Goal: Task Accomplishment & Management: Complete application form

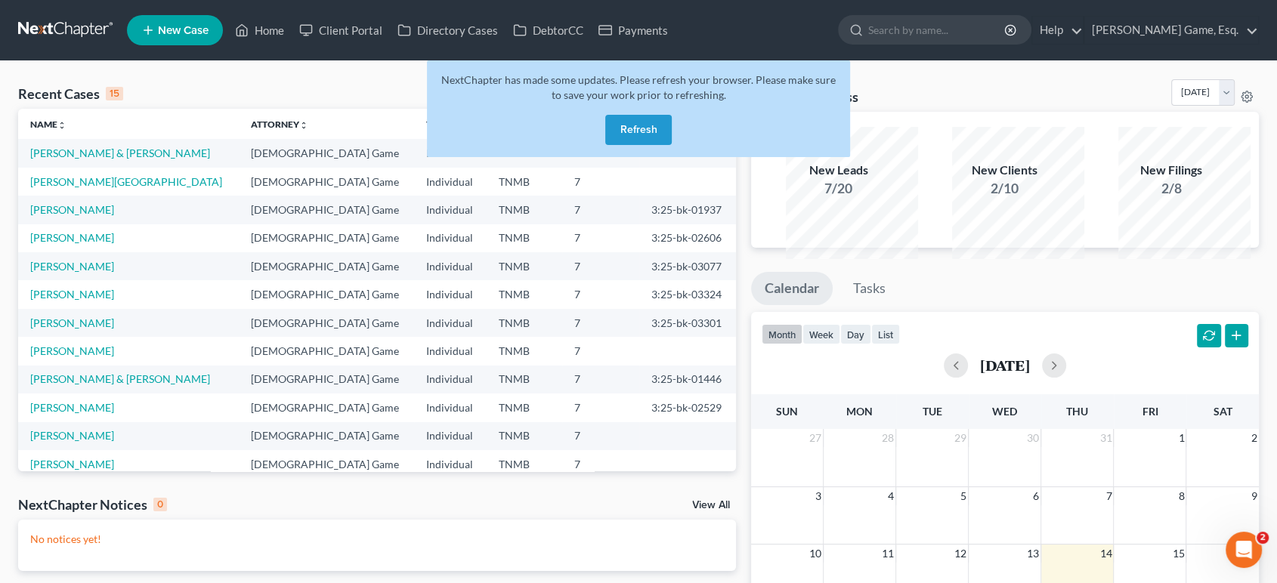
click at [635, 145] on button "Refresh" at bounding box center [638, 130] width 66 height 30
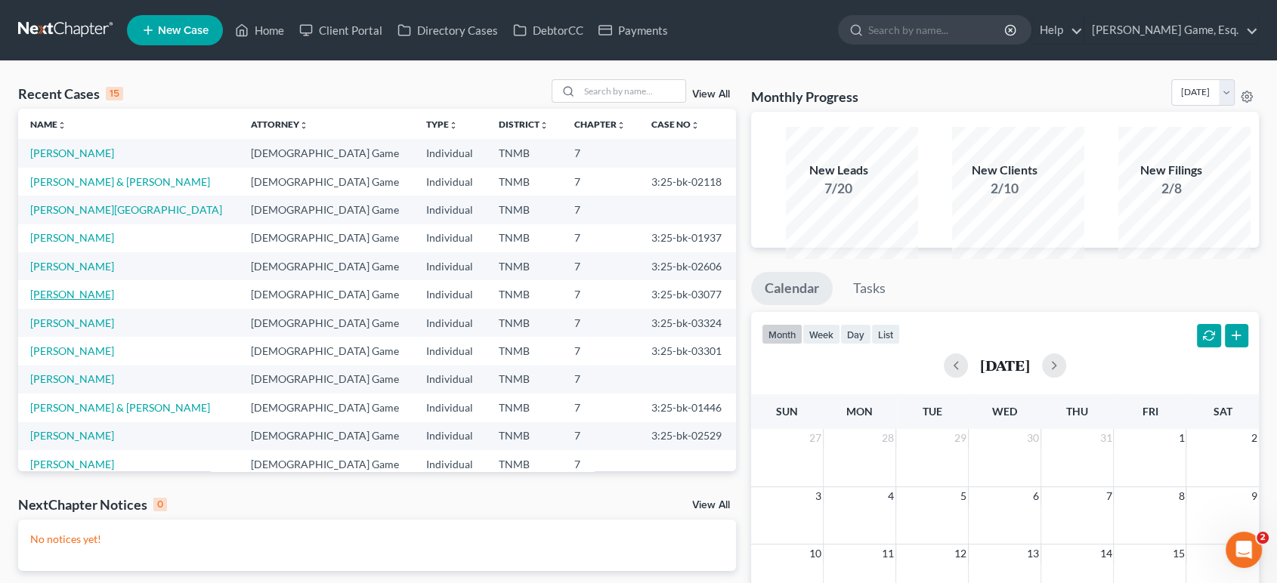
click at [77, 301] on link "[PERSON_NAME]" at bounding box center [72, 294] width 84 height 13
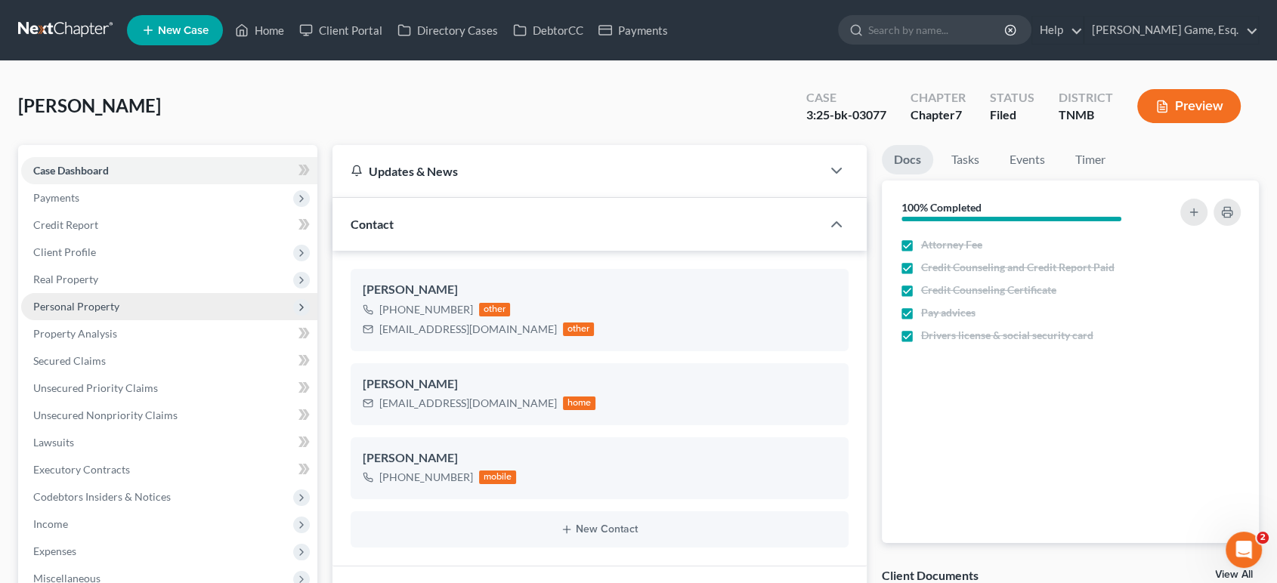
scroll to position [393, 0]
click at [119, 313] on span "Personal Property" at bounding box center [76, 306] width 86 height 13
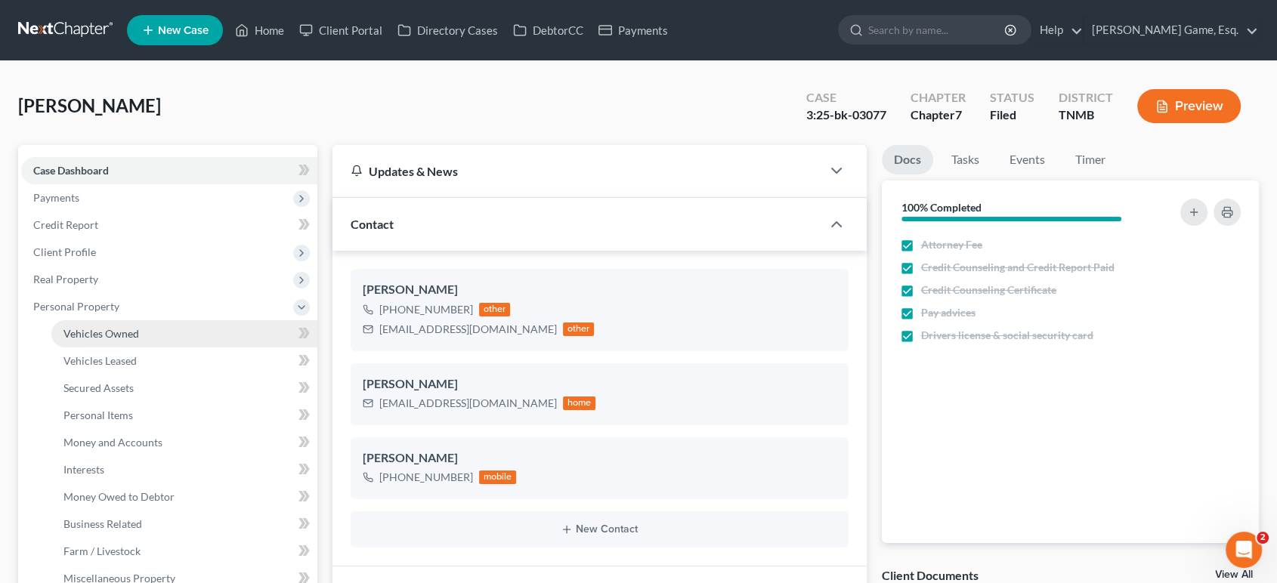
click at [139, 340] on span "Vehicles Owned" at bounding box center [101, 333] width 76 height 13
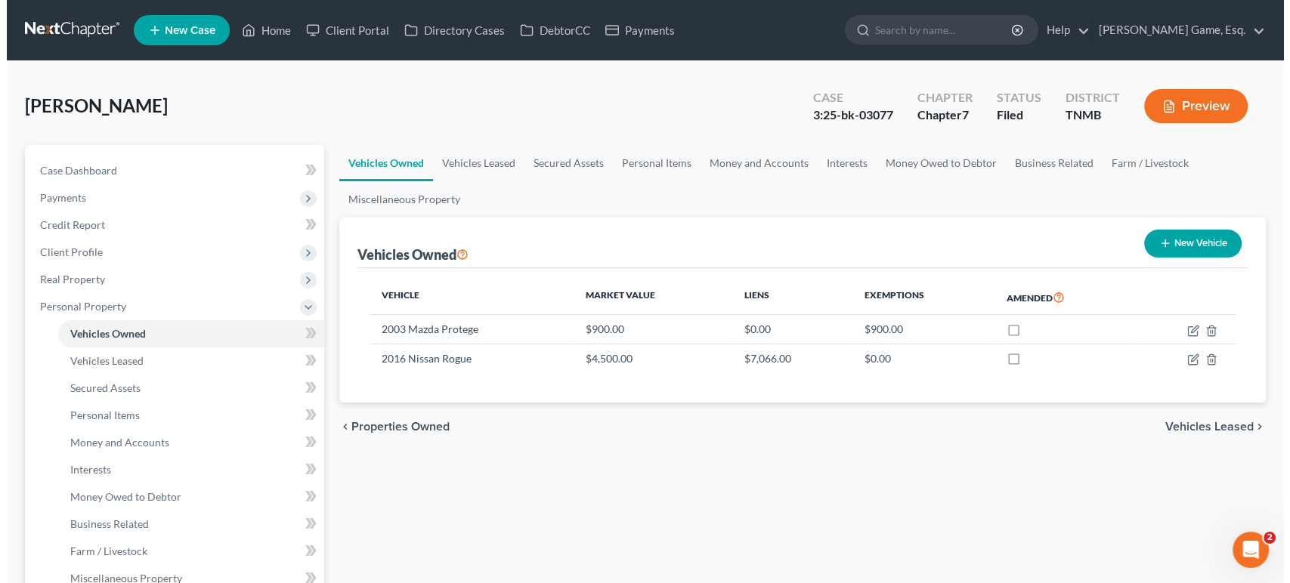
scroll to position [84, 0]
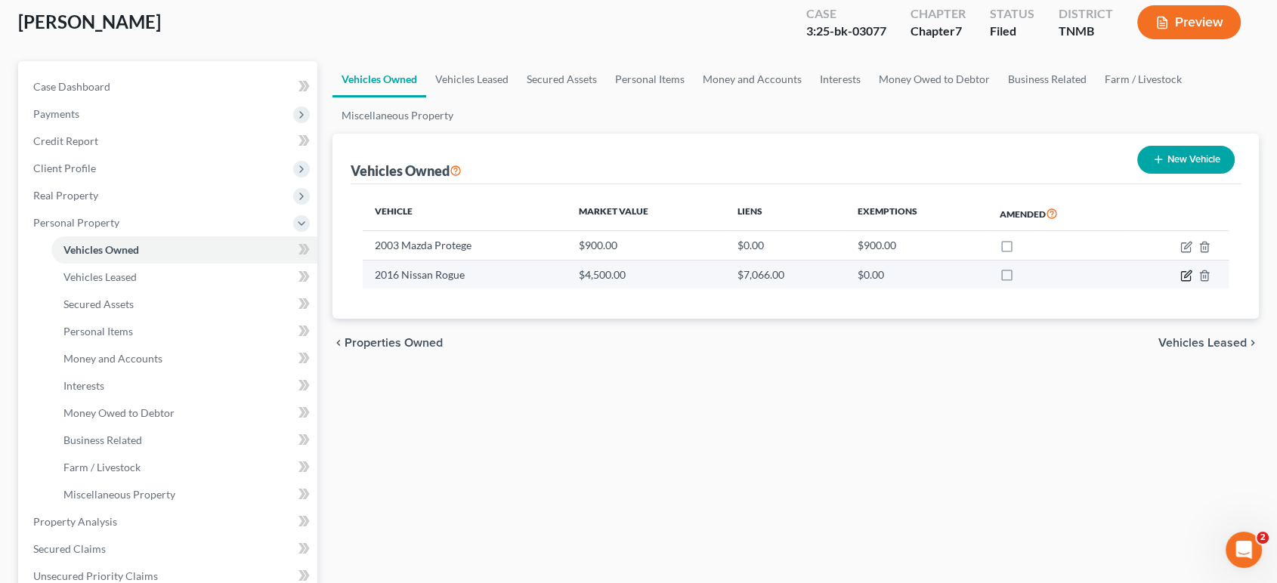
click at [1180, 282] on icon "button" at bounding box center [1186, 276] width 12 height 12
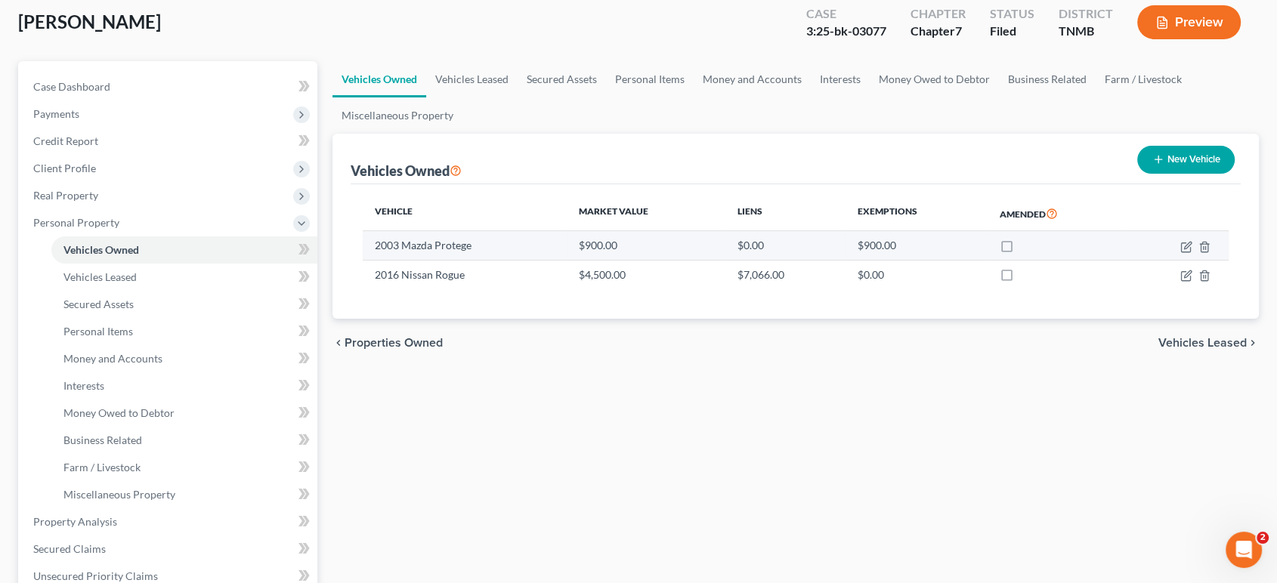
select select "0"
select select "10"
select select "2"
select select "0"
select select "23"
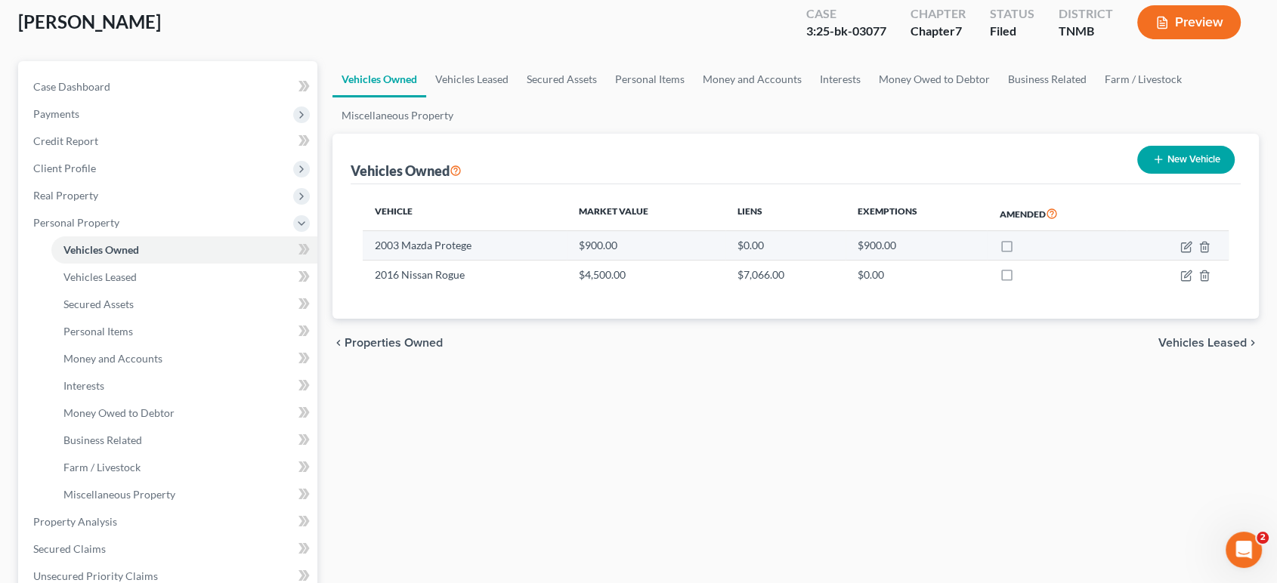
select select "0"
select select "2"
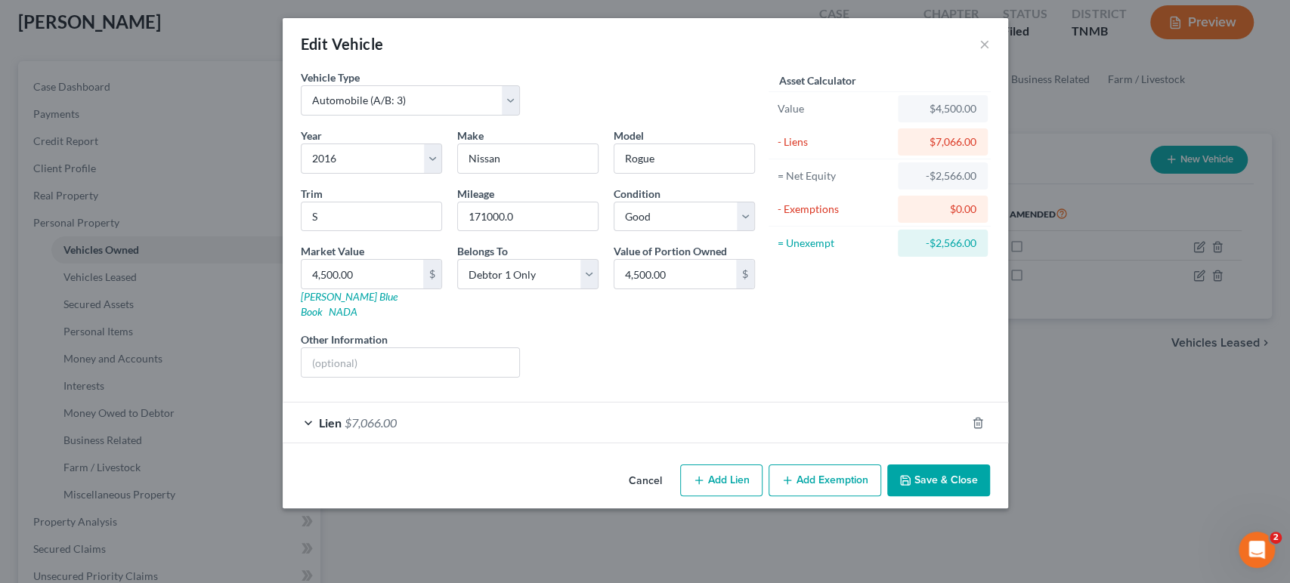
scroll to position [51, 0]
click at [614, 443] on div "Lien $7,066.00" at bounding box center [624, 423] width 683 height 40
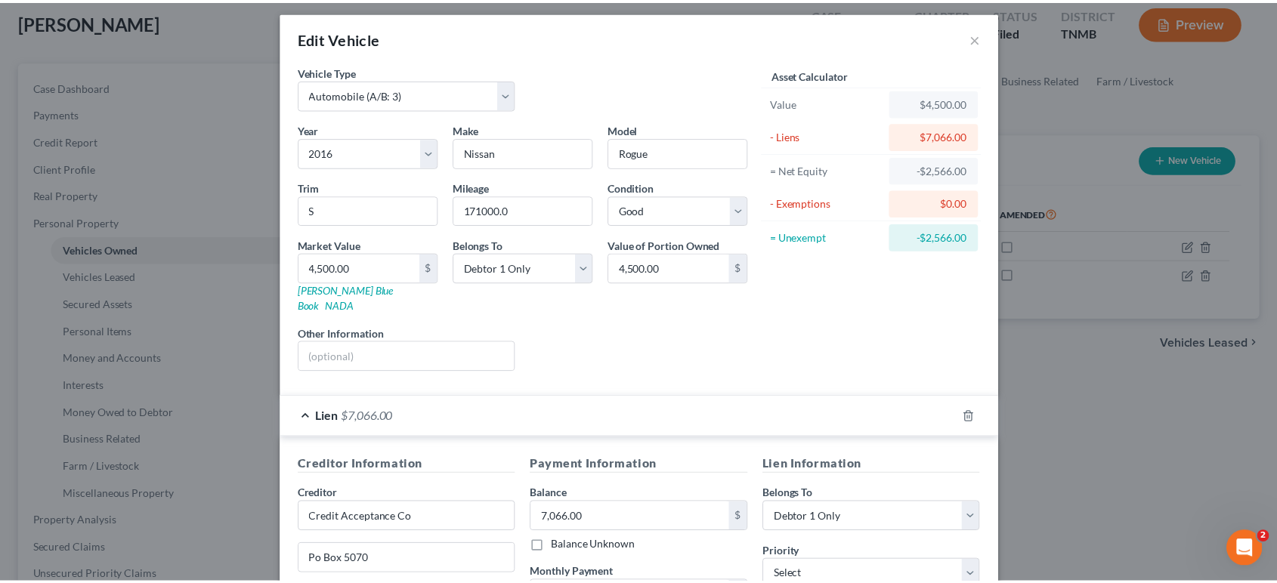
scroll to position [0, 0]
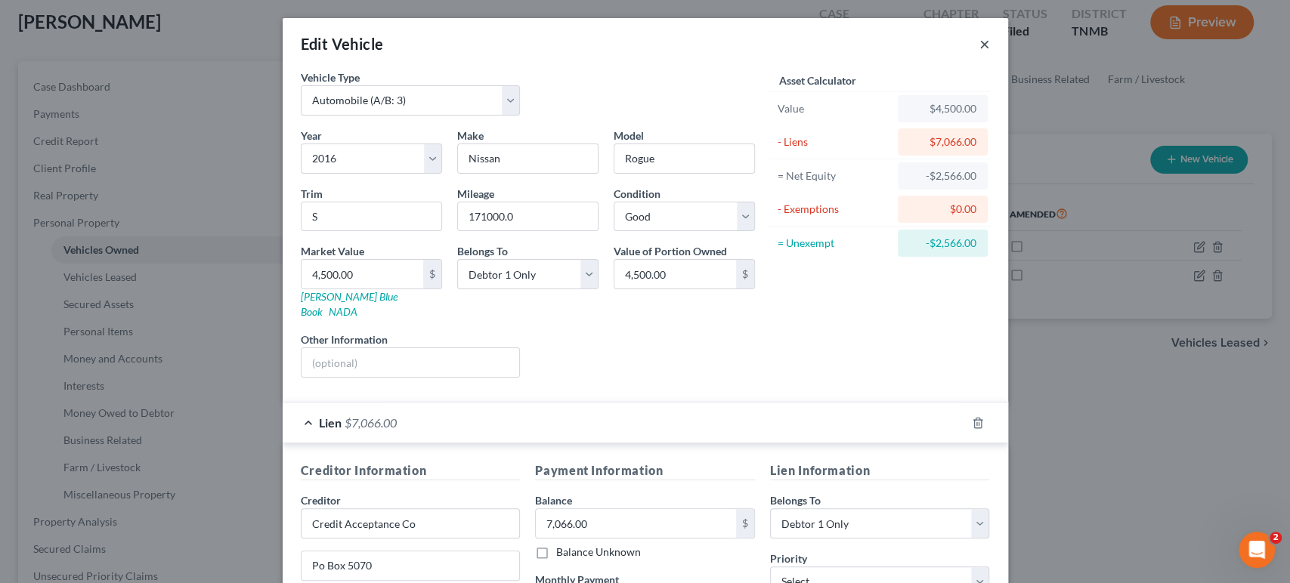
click at [990, 53] on button "×" at bounding box center [984, 44] width 11 height 18
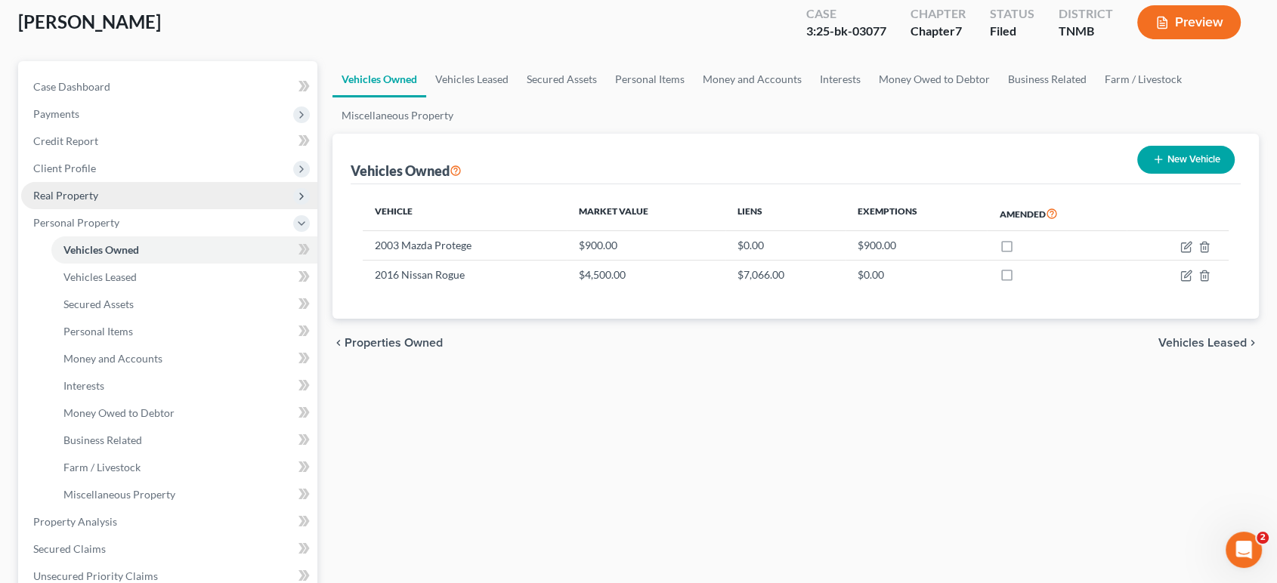
click at [92, 202] on span "Real Property" at bounding box center [65, 195] width 65 height 13
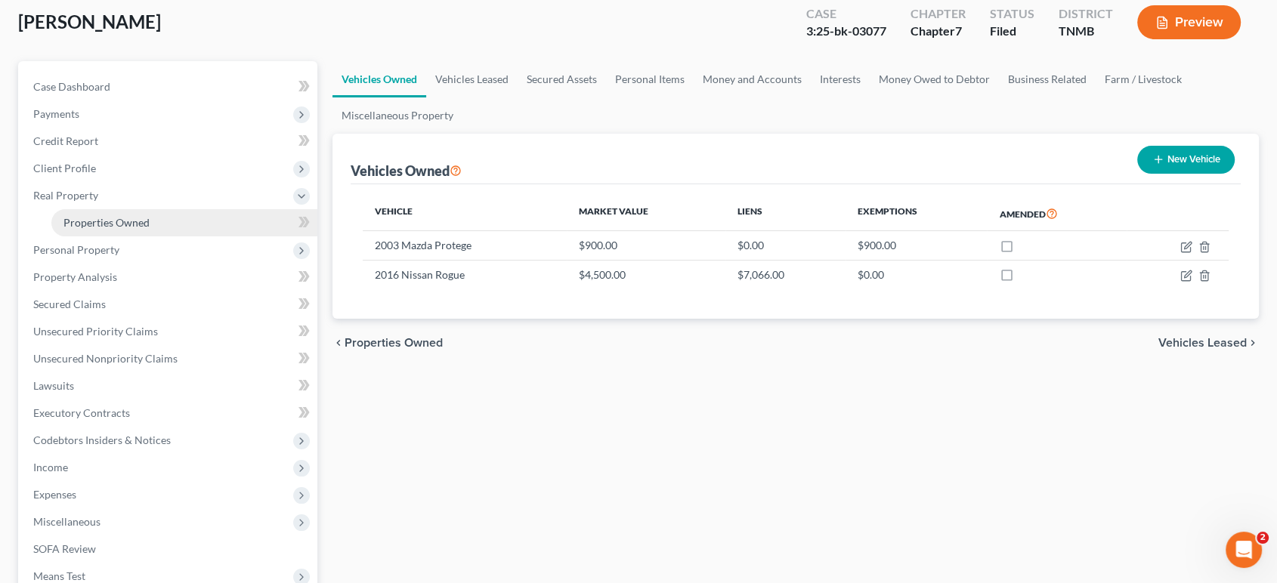
click at [102, 229] on span "Properties Owned" at bounding box center [106, 222] width 86 height 13
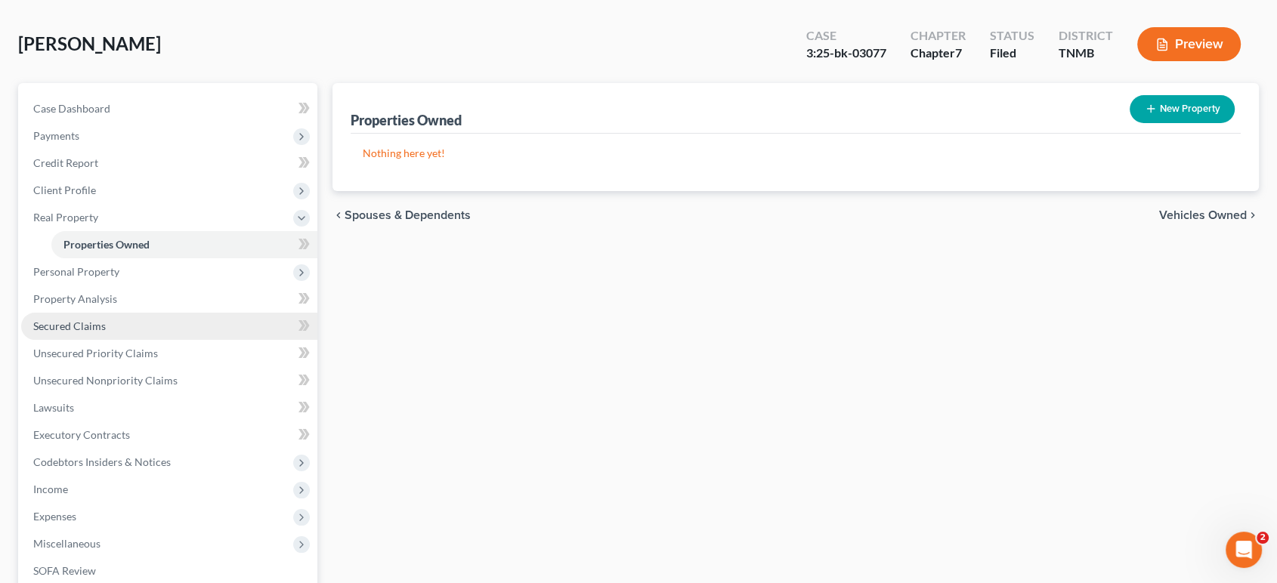
scroll to position [168, 0]
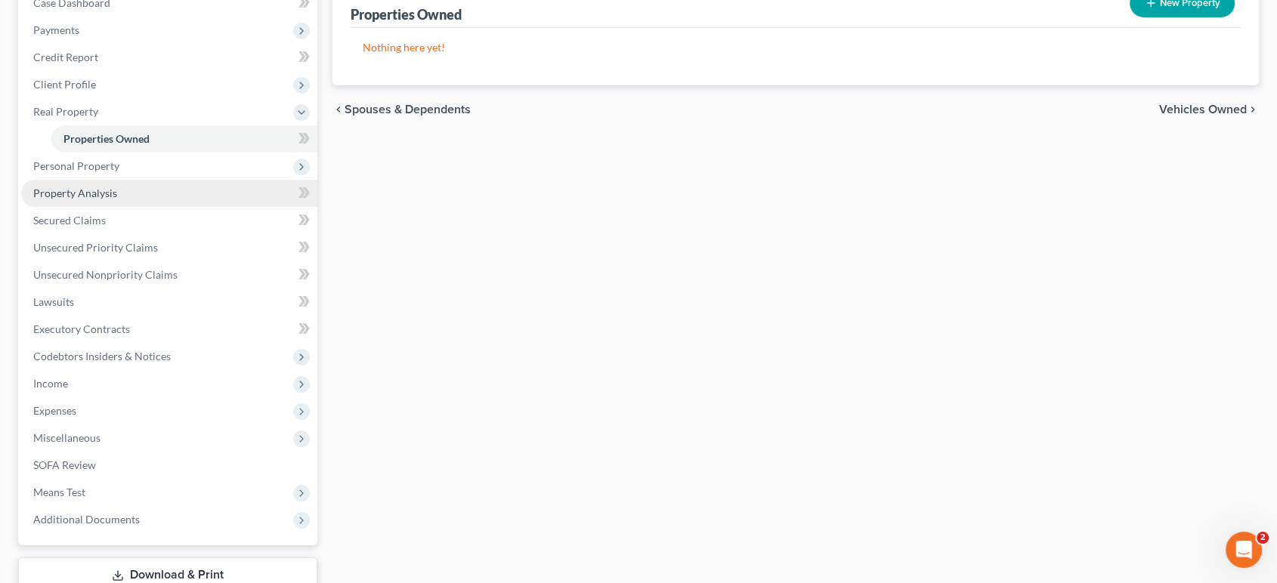
click at [110, 199] on span "Property Analysis" at bounding box center [75, 193] width 84 height 13
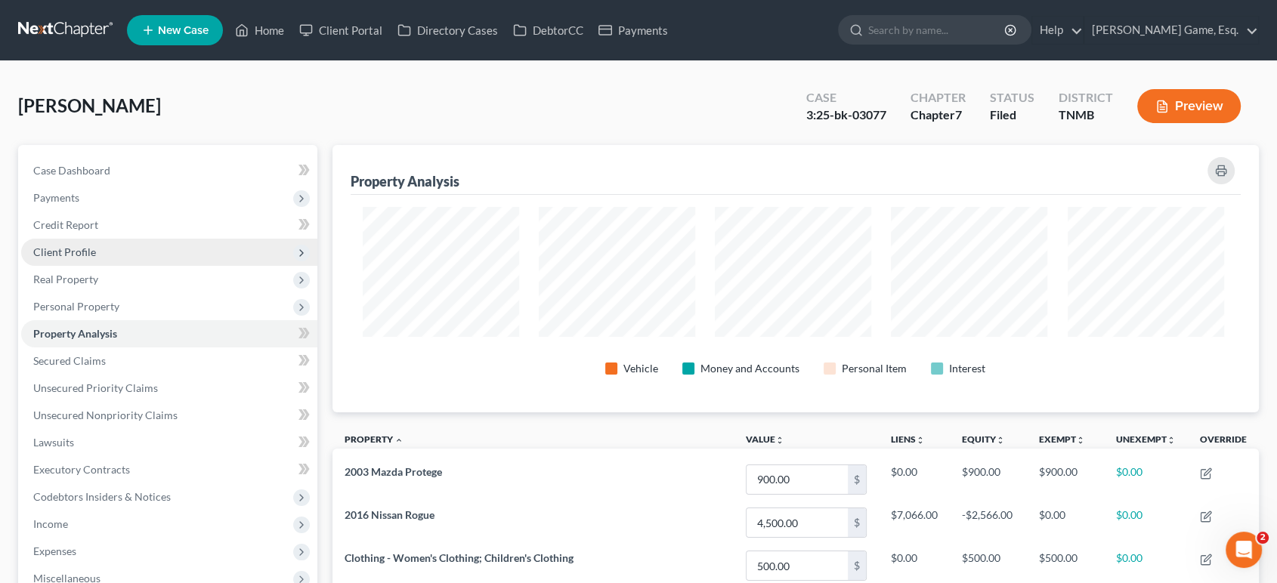
click at [96, 258] on span "Client Profile" at bounding box center [64, 252] width 63 height 13
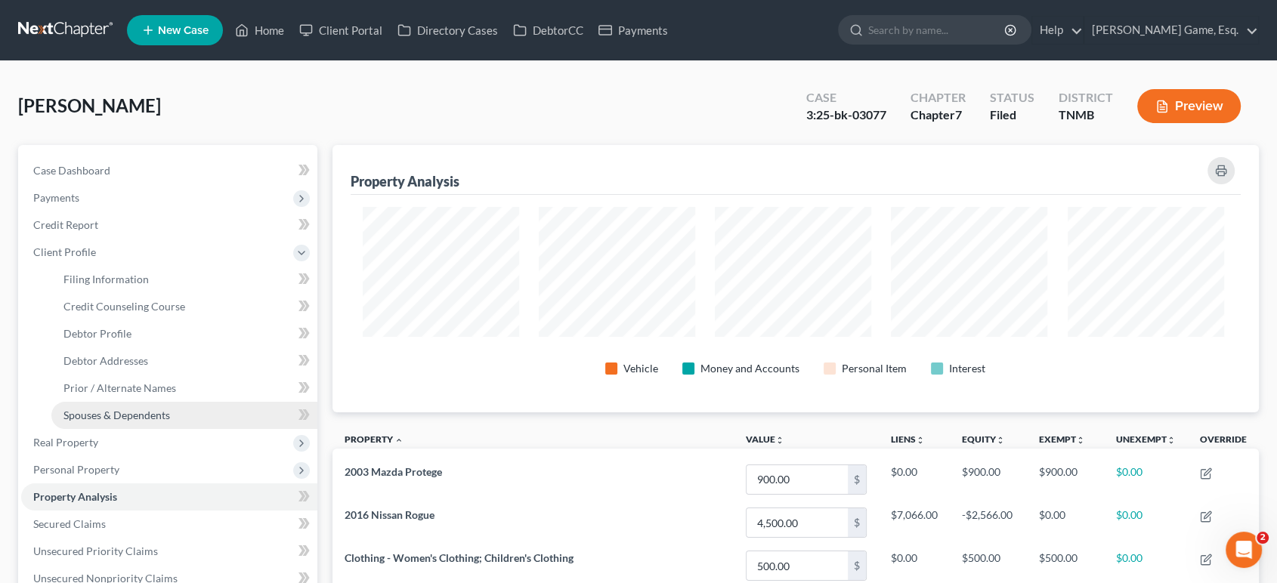
click at [133, 422] on span "Spouses & Dependents" at bounding box center [116, 415] width 107 height 13
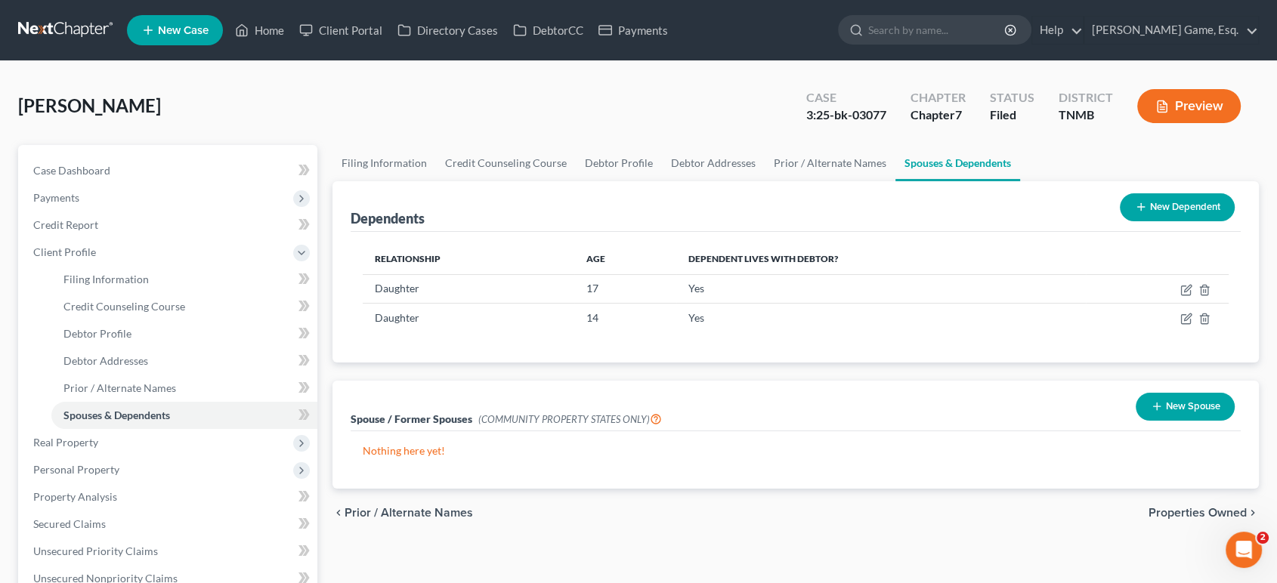
scroll to position [168, 0]
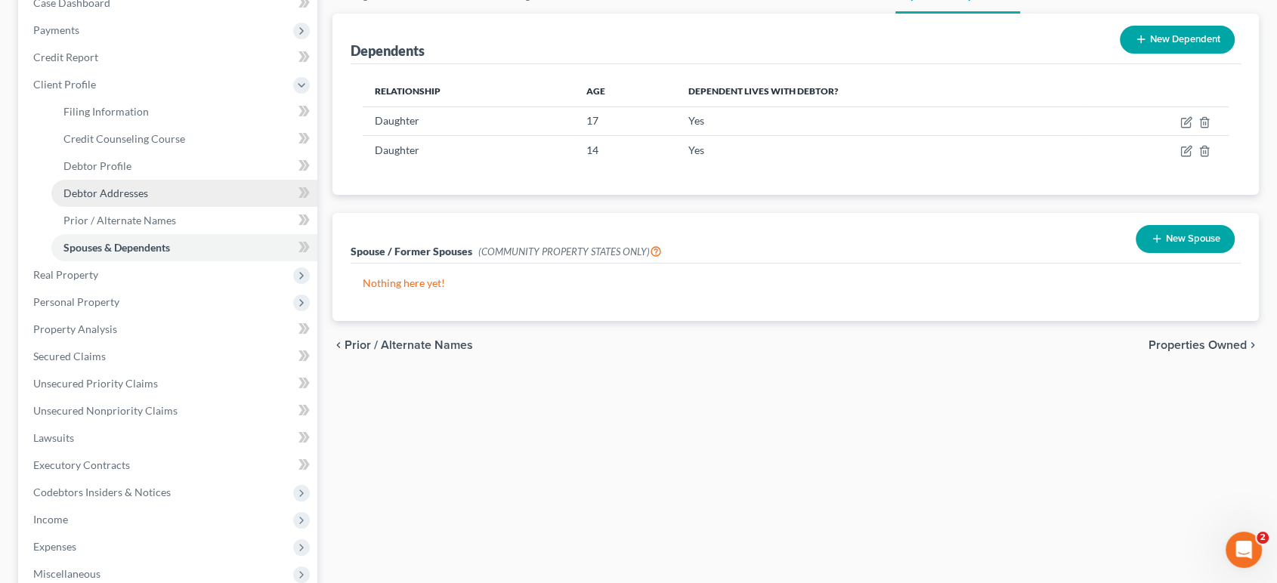
click at [122, 207] on link "Debtor Addresses" at bounding box center [184, 193] width 266 height 27
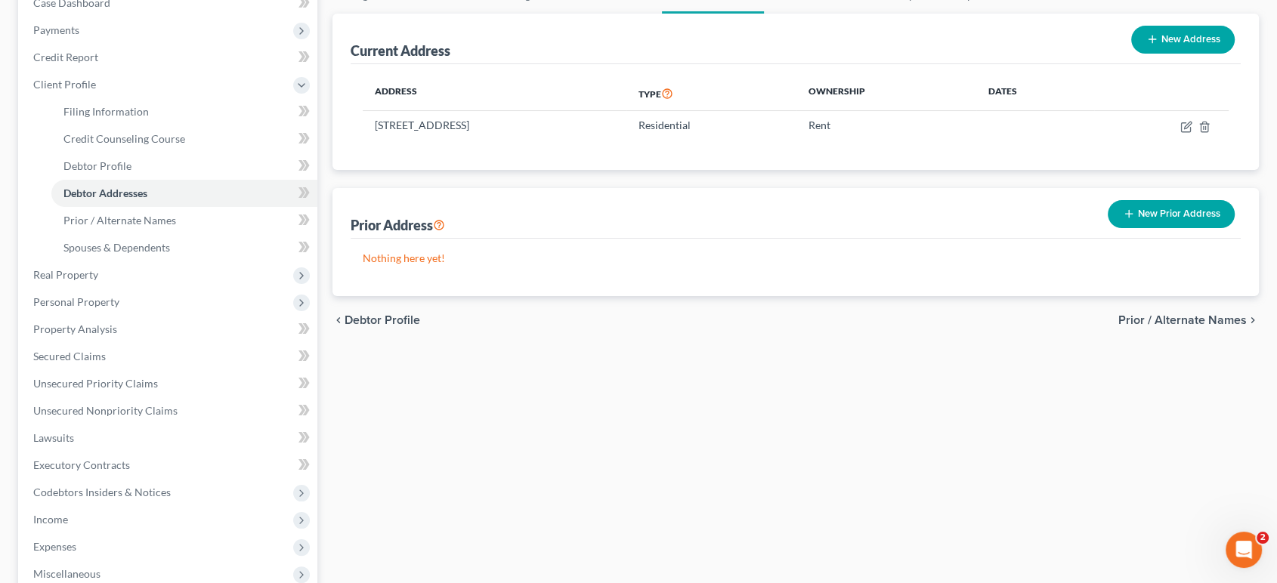
scroll to position [84, 0]
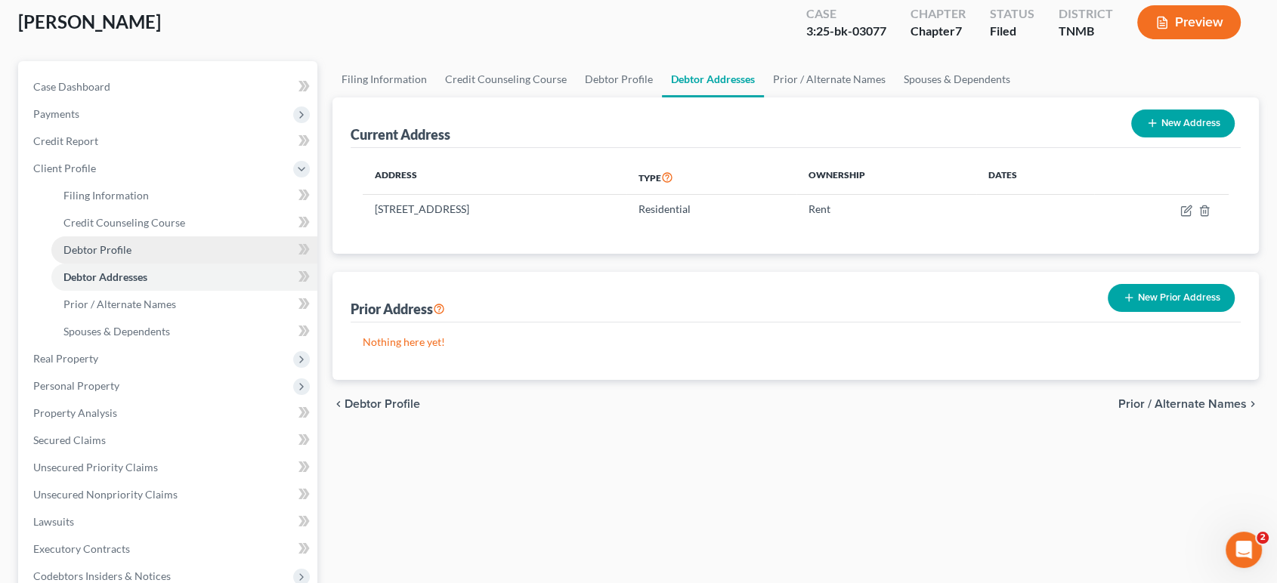
click at [100, 256] on span "Debtor Profile" at bounding box center [97, 249] width 68 height 13
select select "3"
select select "2"
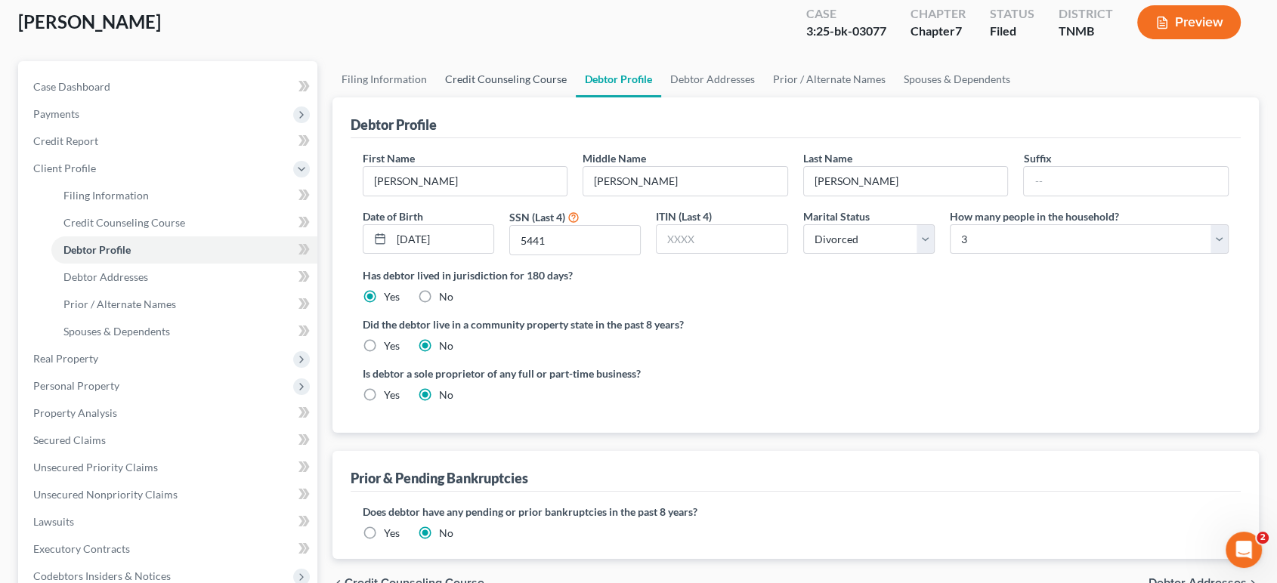
click at [533, 97] on link "Credit Counseling Course" at bounding box center [506, 79] width 140 height 36
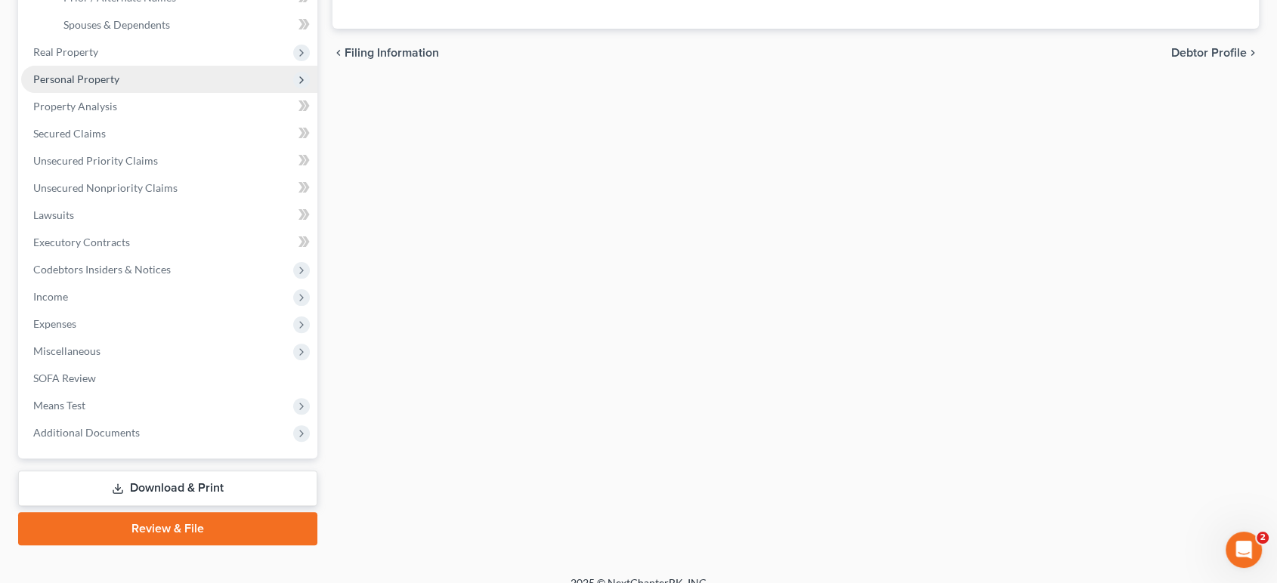
scroll to position [419, 0]
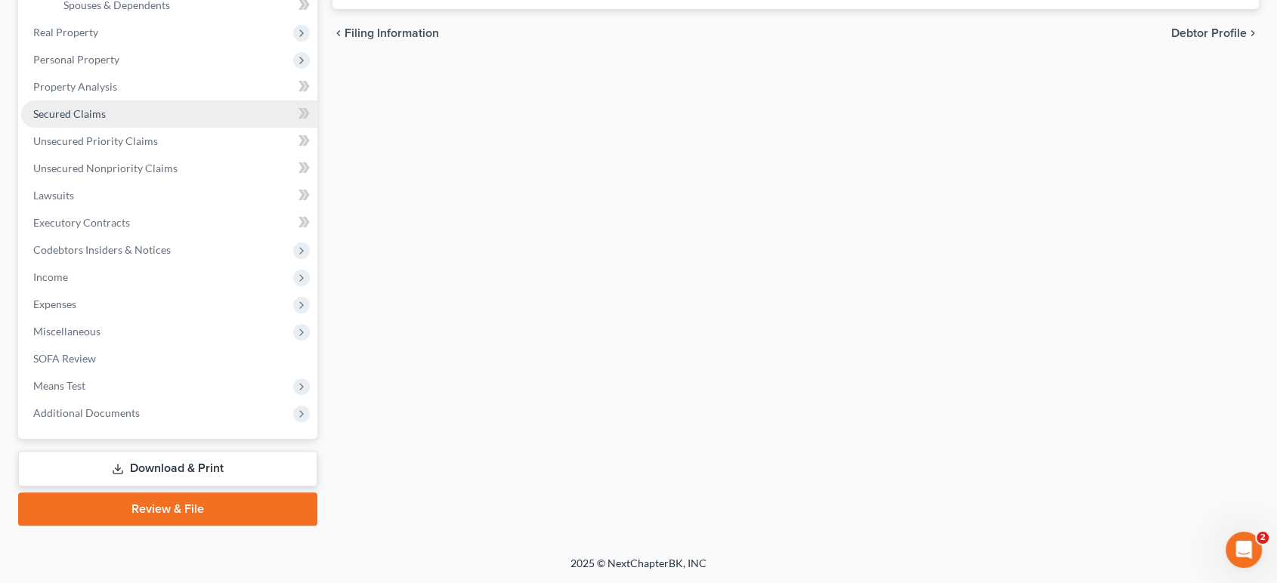
click at [106, 120] on span "Secured Claims" at bounding box center [69, 113] width 73 height 13
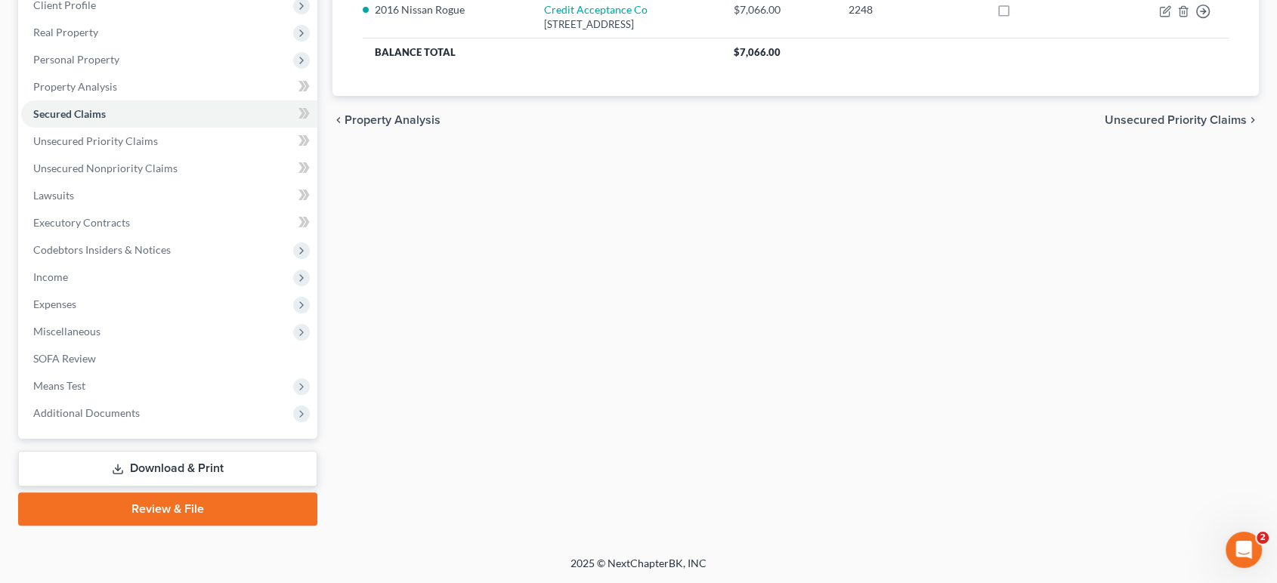
scroll to position [252, 0]
click at [227, 209] on link "Lawsuits" at bounding box center [169, 195] width 296 height 27
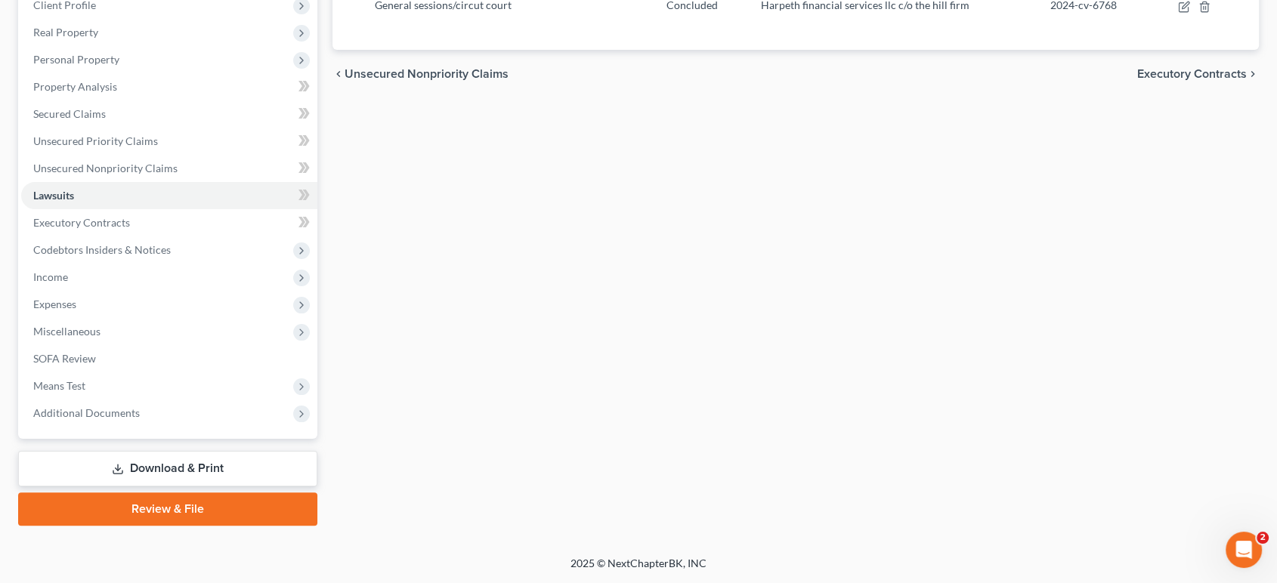
scroll to position [419, 0]
click at [76, 298] on span "Expenses" at bounding box center [54, 304] width 43 height 13
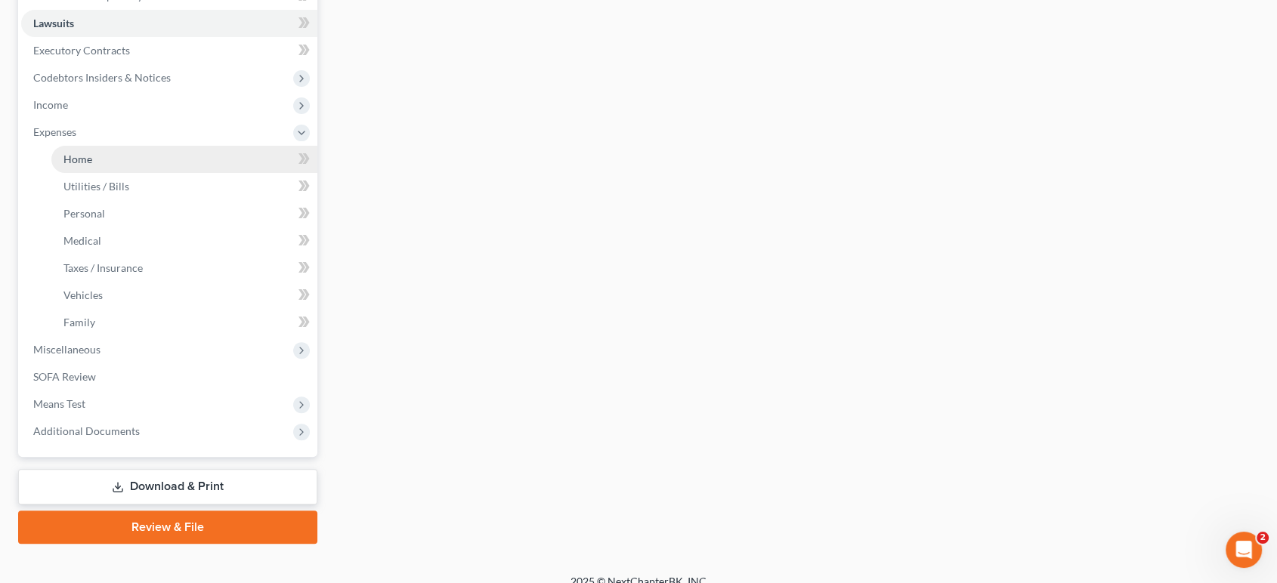
click at [187, 173] on link "Home" at bounding box center [184, 159] width 266 height 27
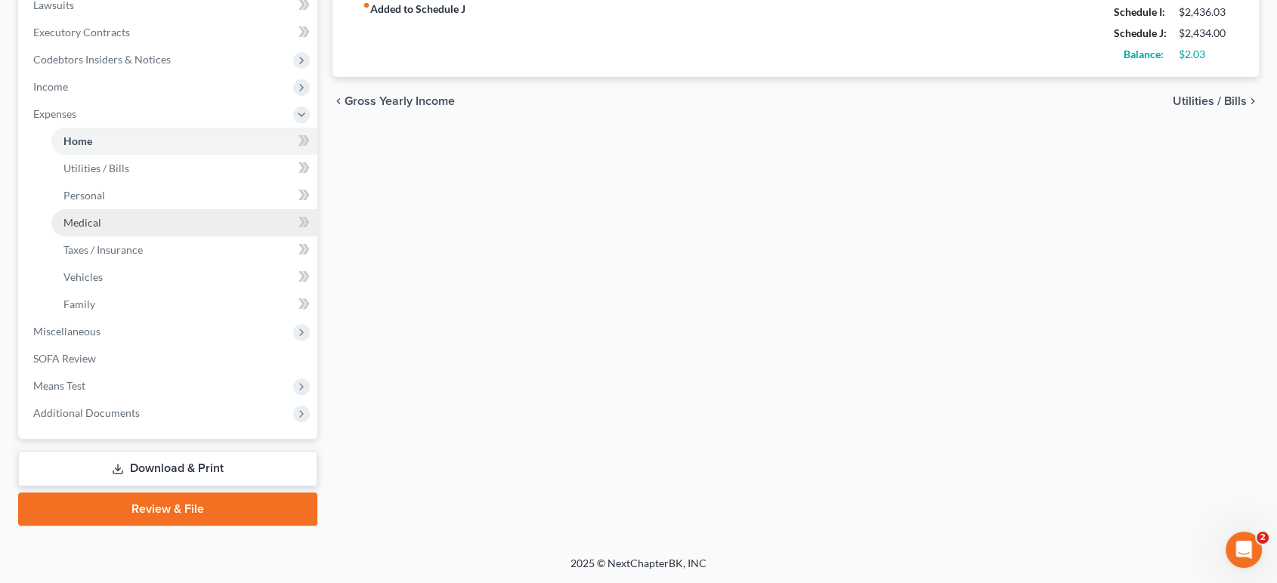
scroll to position [503, 0]
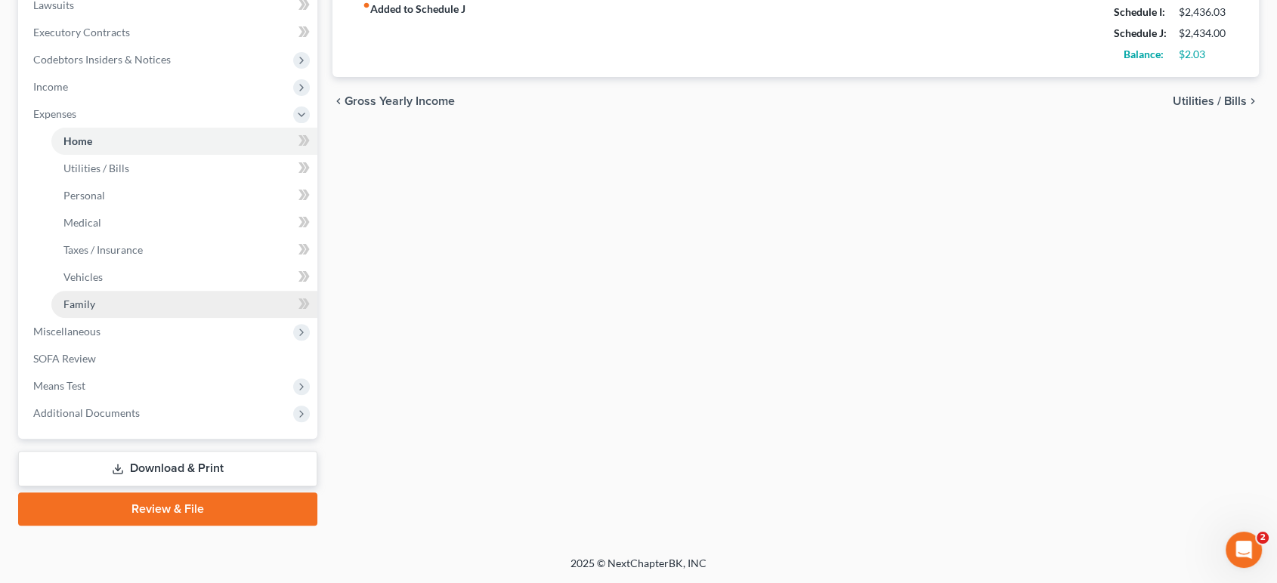
click at [162, 318] on link "Family" at bounding box center [184, 304] width 266 height 27
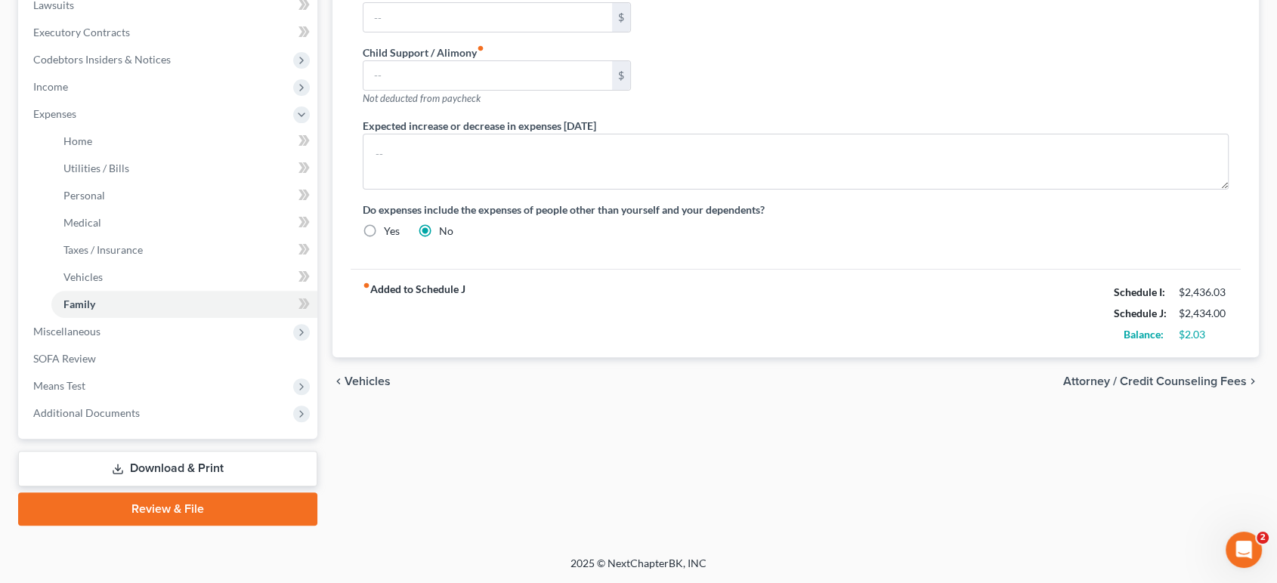
scroll to position [587, 0]
click at [209, 345] on span "Miscellaneous" at bounding box center [169, 331] width 296 height 27
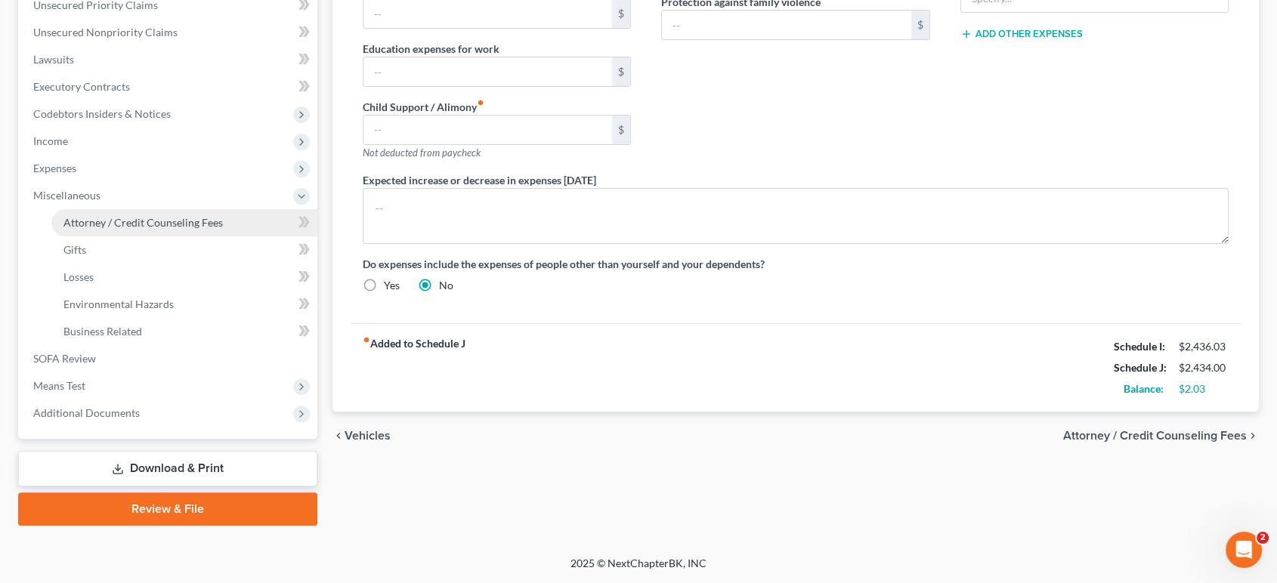
click at [147, 216] on span "Attorney / Credit Counseling Fees" at bounding box center [142, 222] width 159 height 13
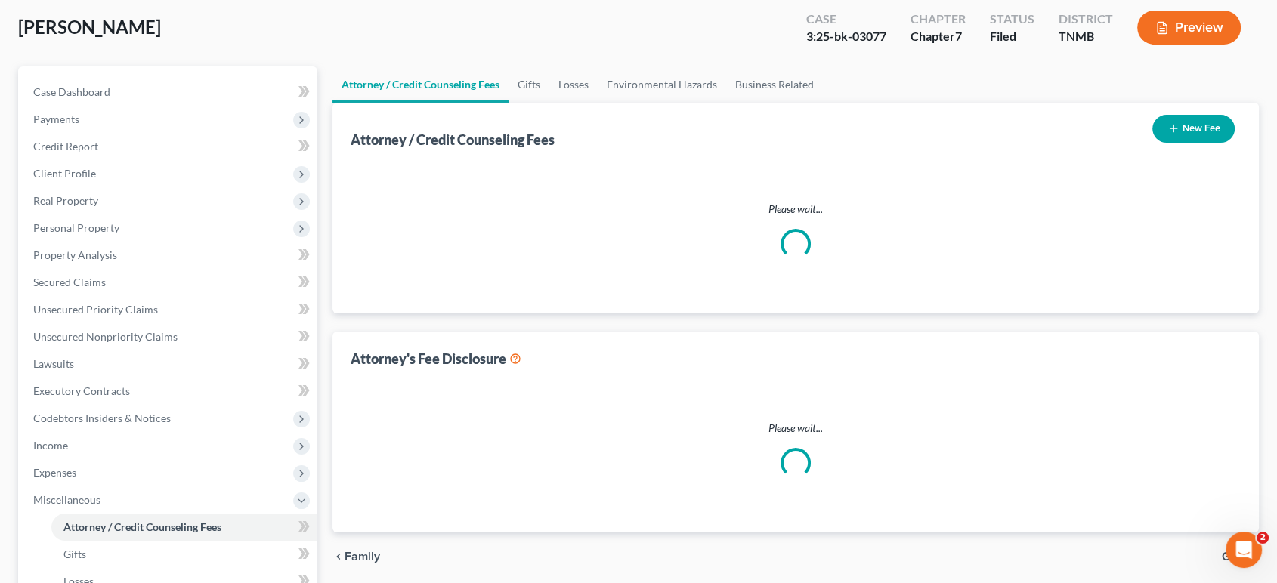
select select "0"
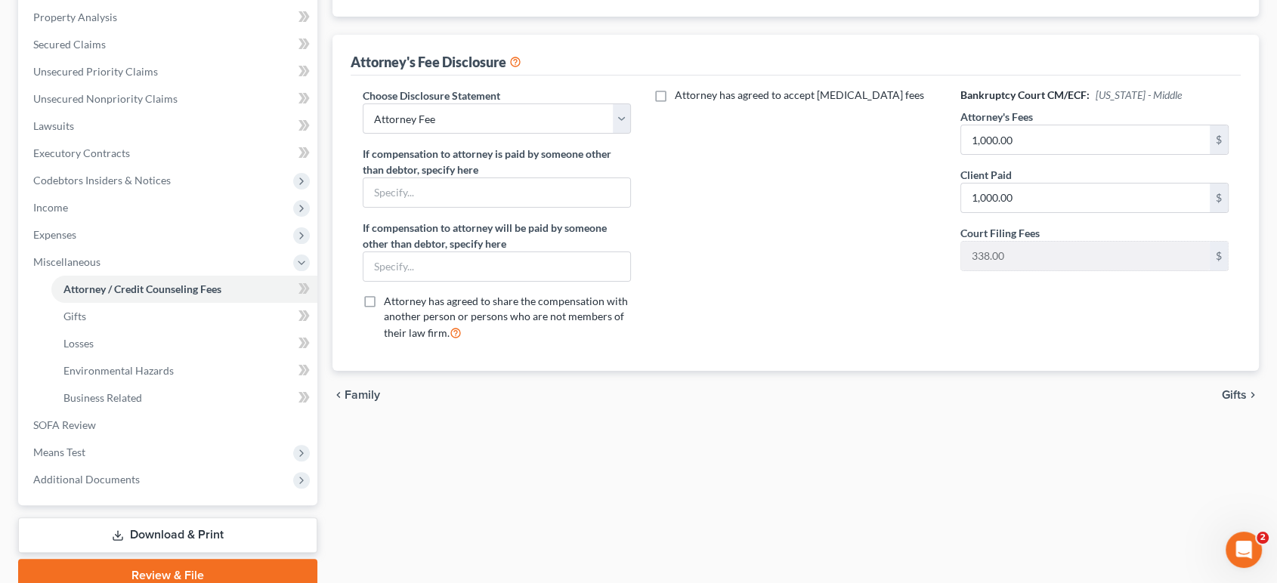
scroll to position [419, 0]
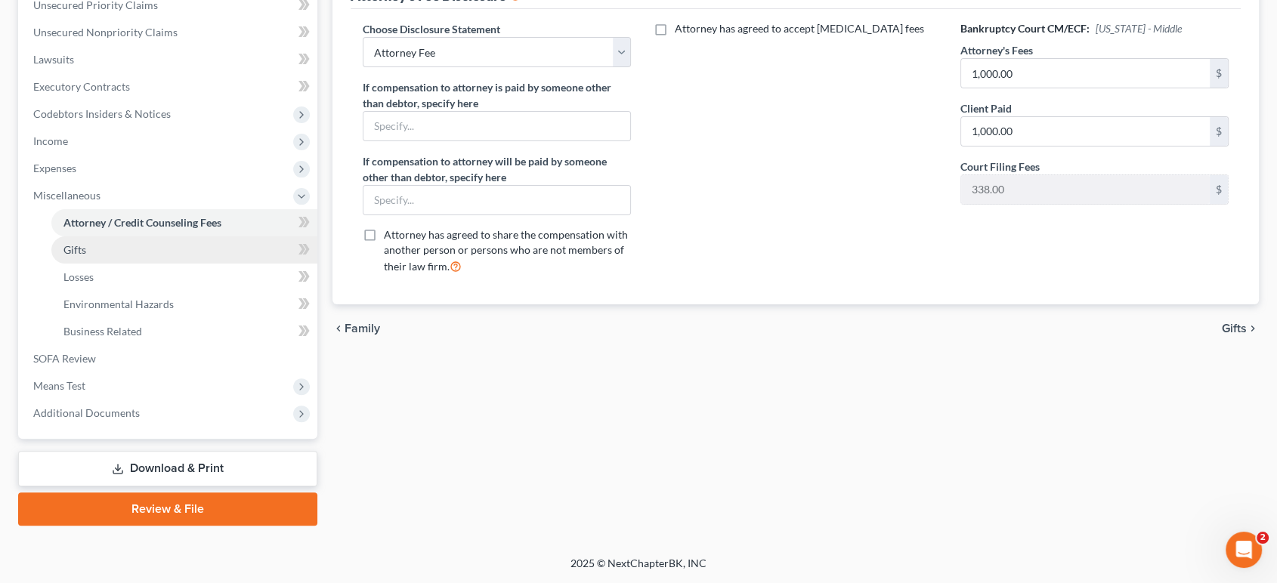
click at [119, 264] on link "Gifts" at bounding box center [184, 249] width 266 height 27
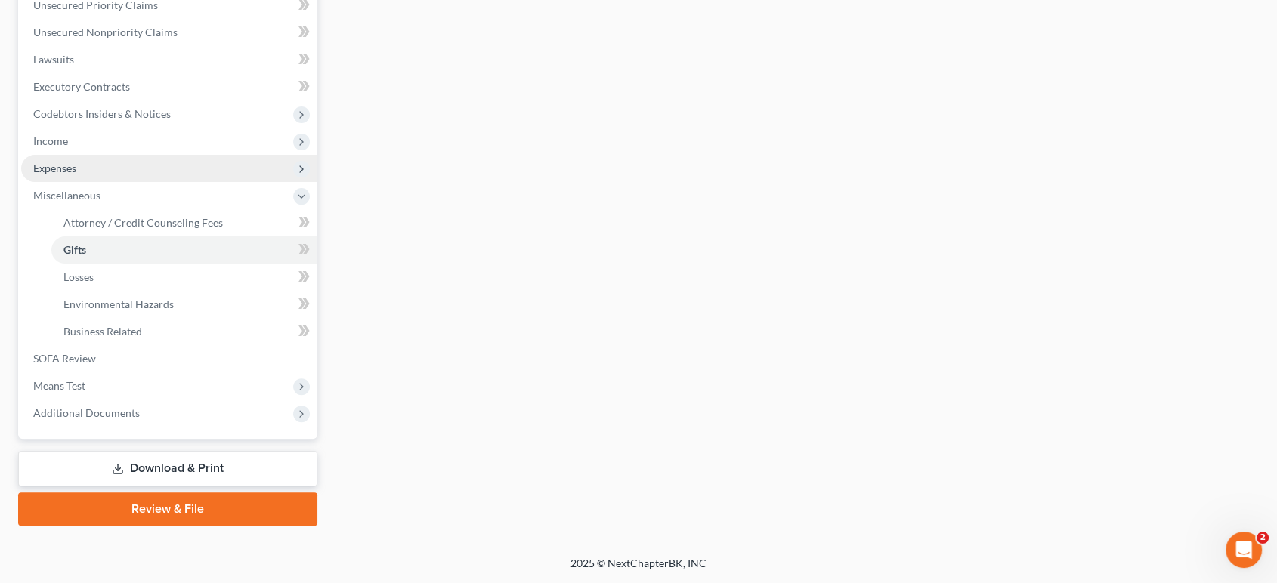
scroll to position [503, 0]
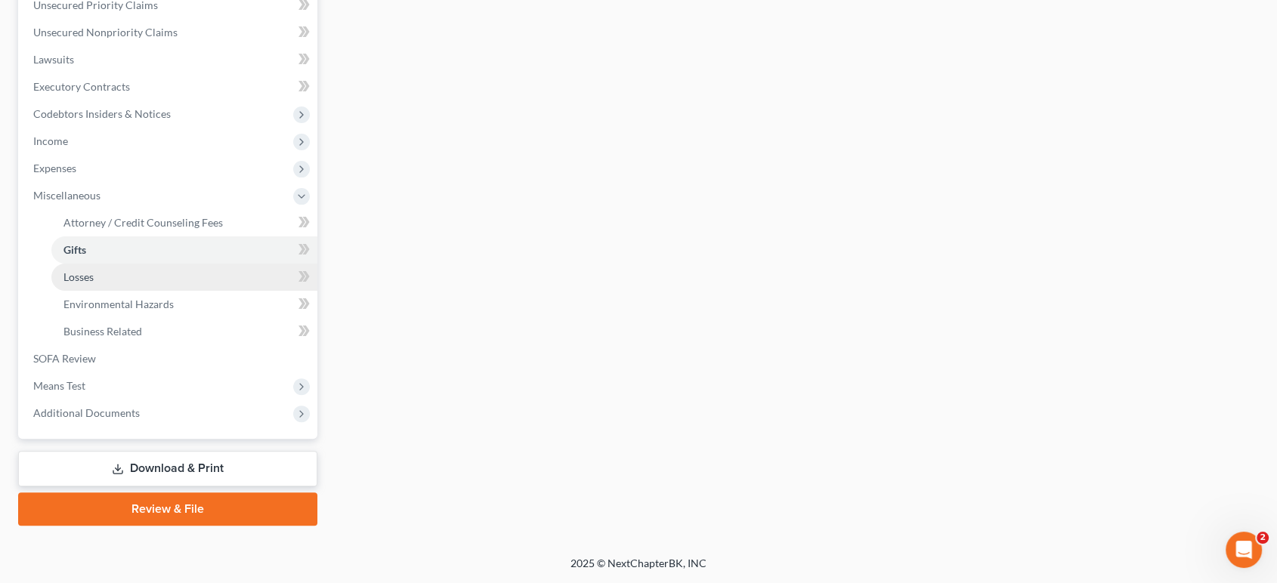
click at [191, 291] on link "Losses" at bounding box center [184, 277] width 266 height 27
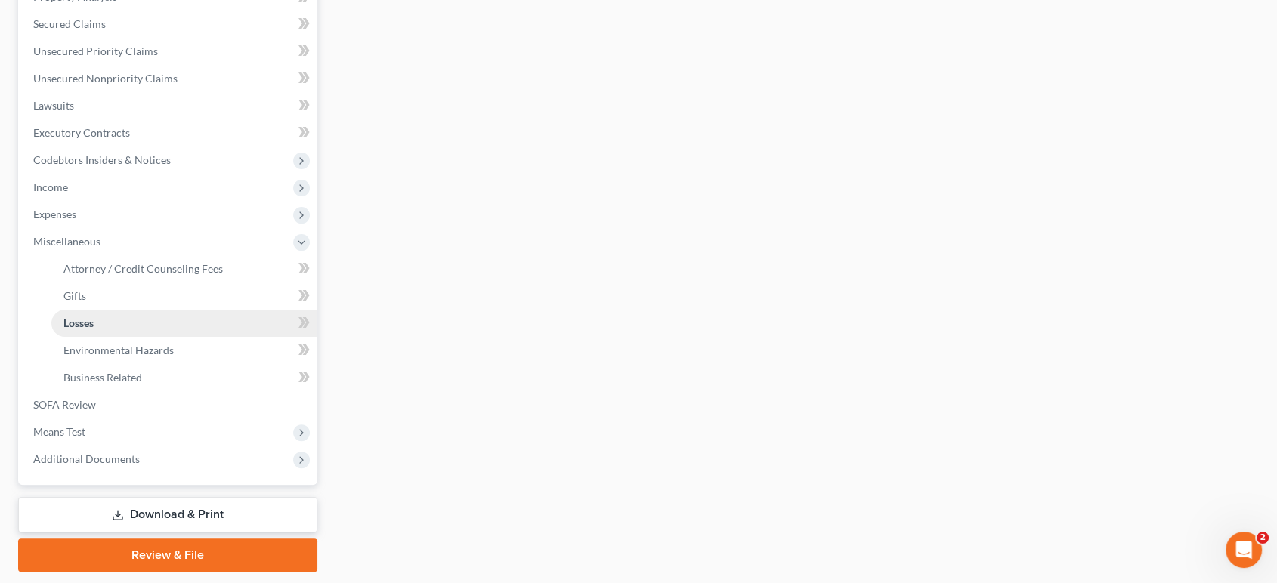
scroll to position [419, 0]
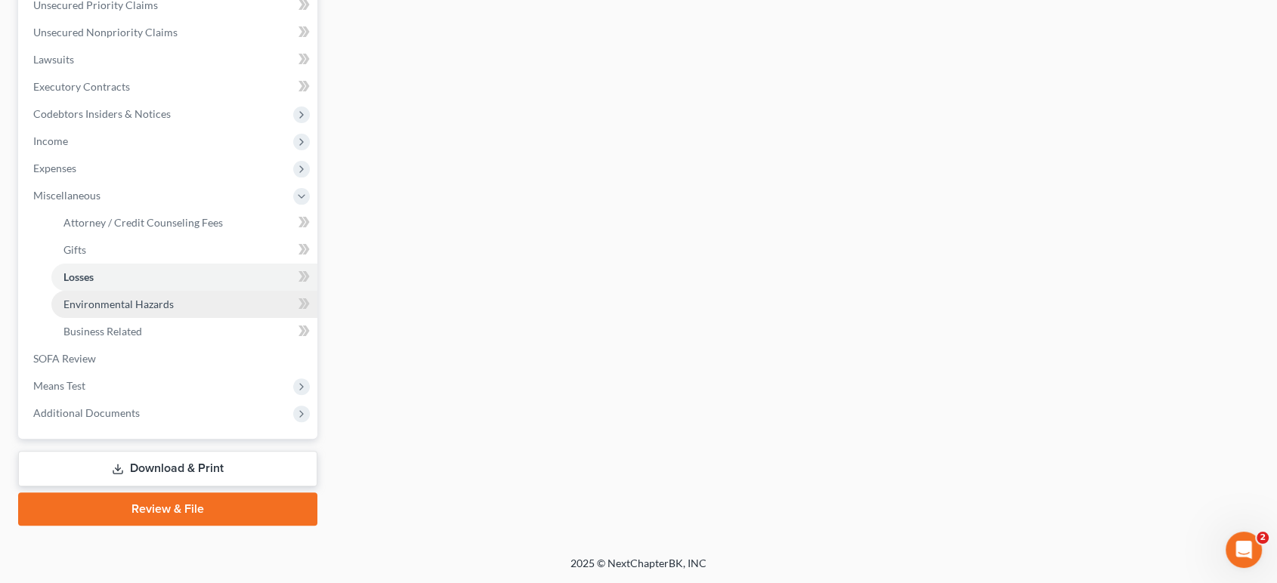
click at [174, 311] on span "Environmental Hazards" at bounding box center [118, 304] width 110 height 13
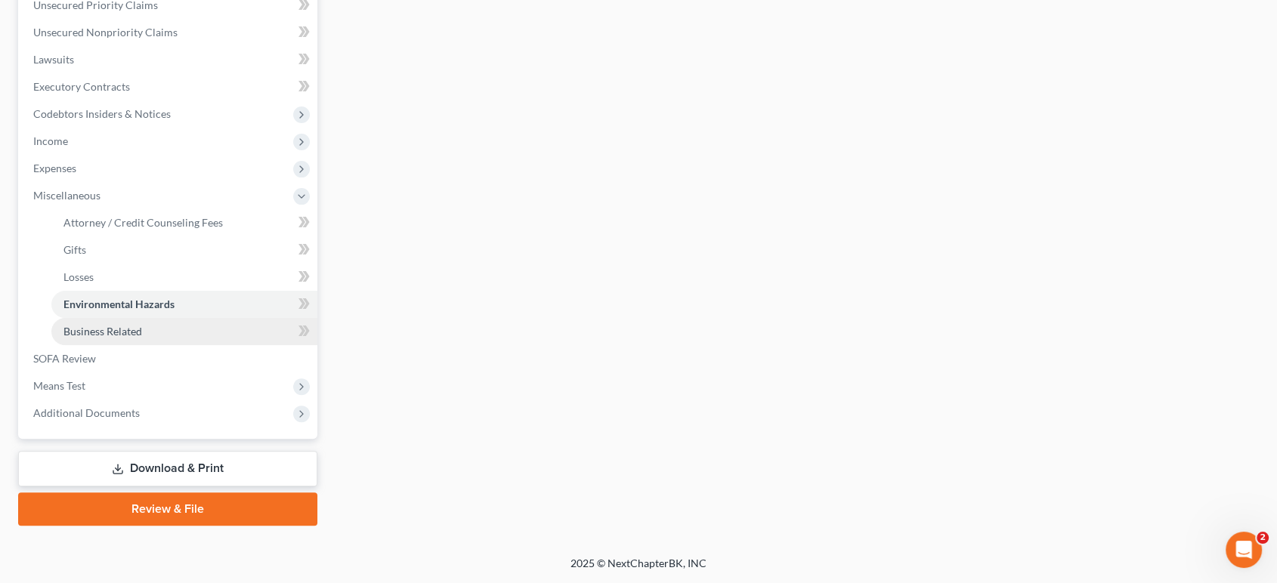
click at [178, 345] on link "Business Related" at bounding box center [184, 331] width 266 height 27
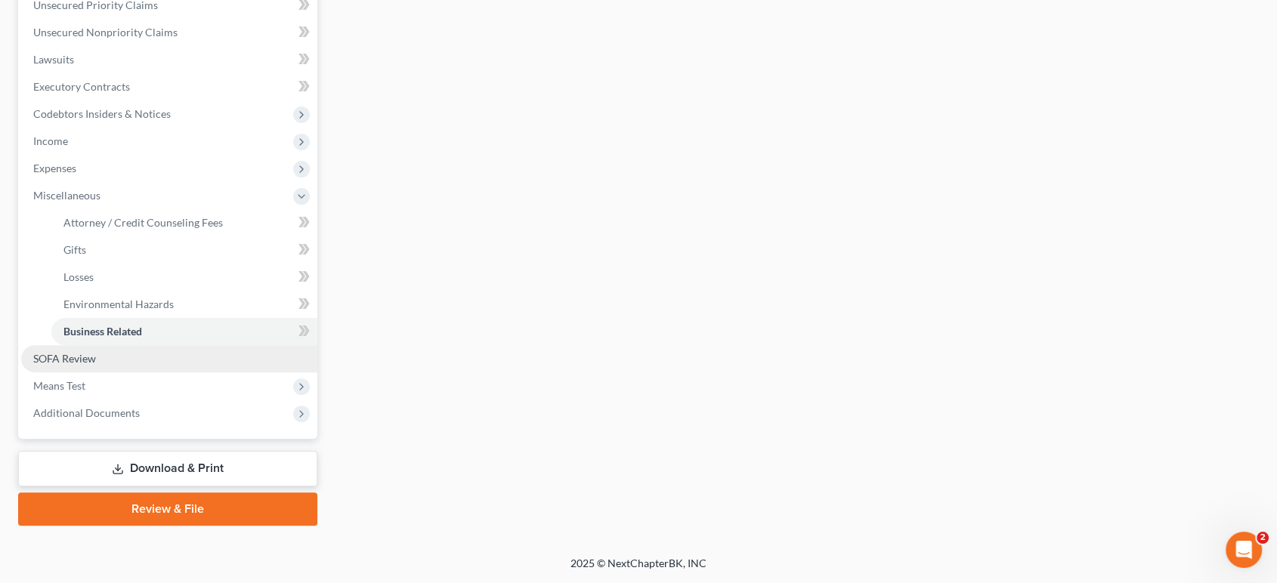
click at [164, 372] on link "SOFA Review" at bounding box center [169, 358] width 296 height 27
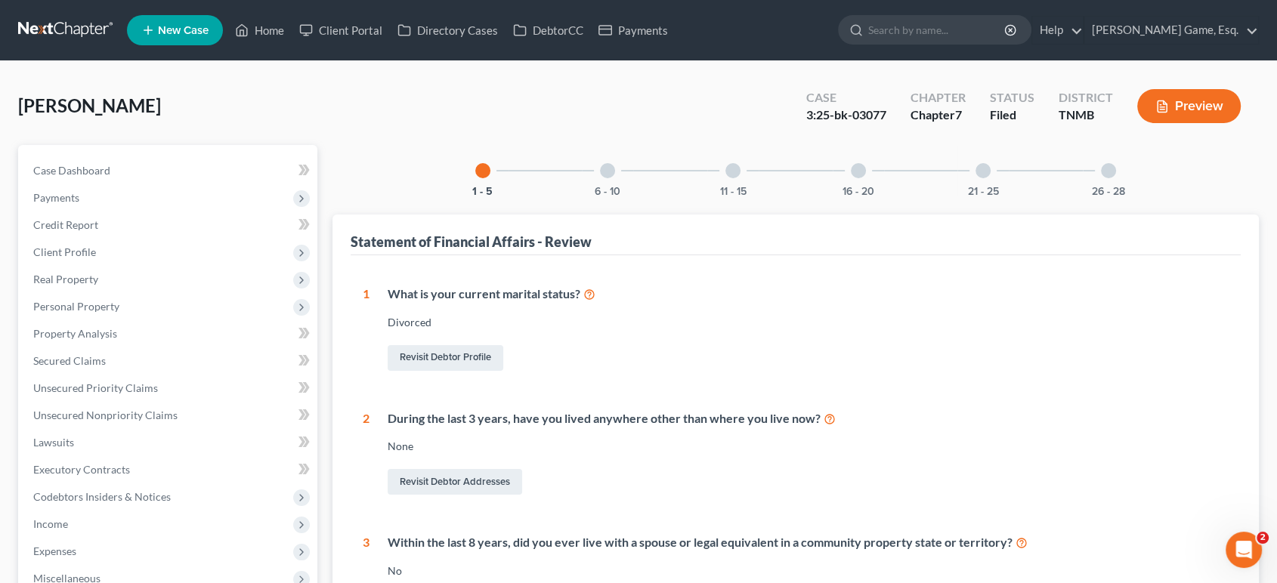
click at [600, 178] on div at bounding box center [607, 170] width 15 height 15
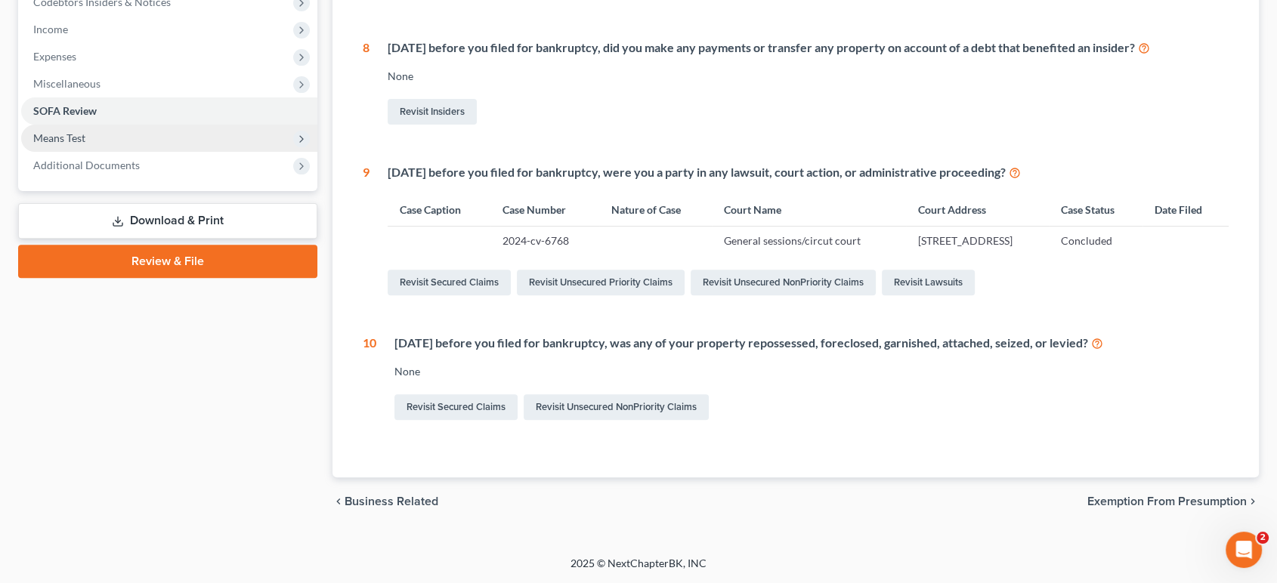
click at [70, 144] on span "Means Test" at bounding box center [59, 137] width 52 height 13
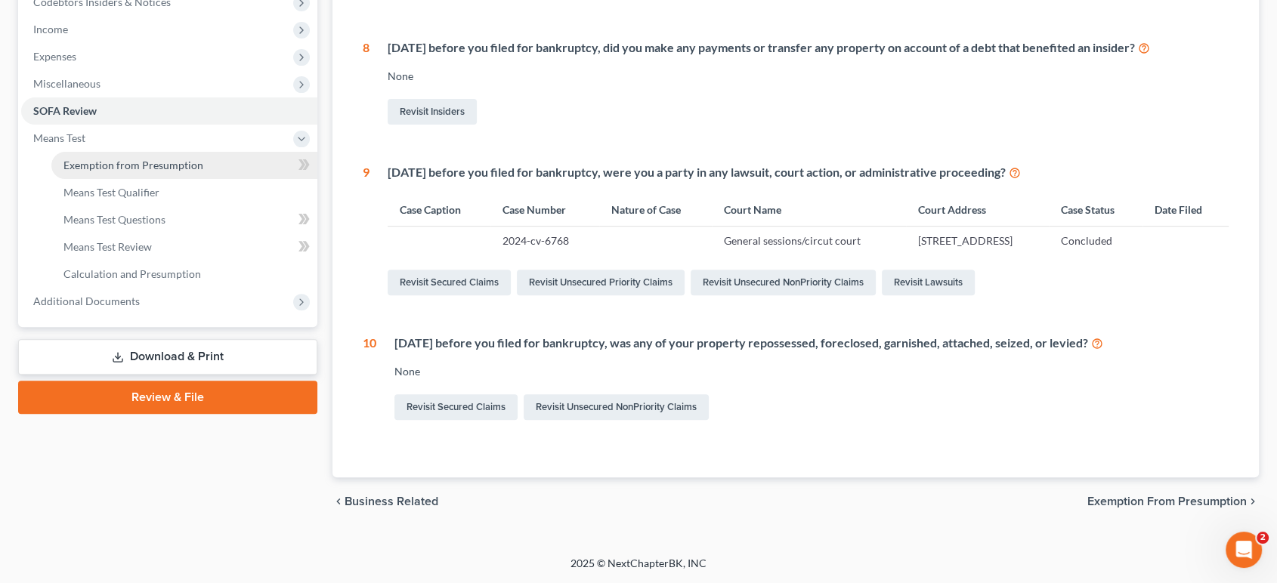
click at [93, 172] on span "Exemption from Presumption" at bounding box center [133, 165] width 140 height 13
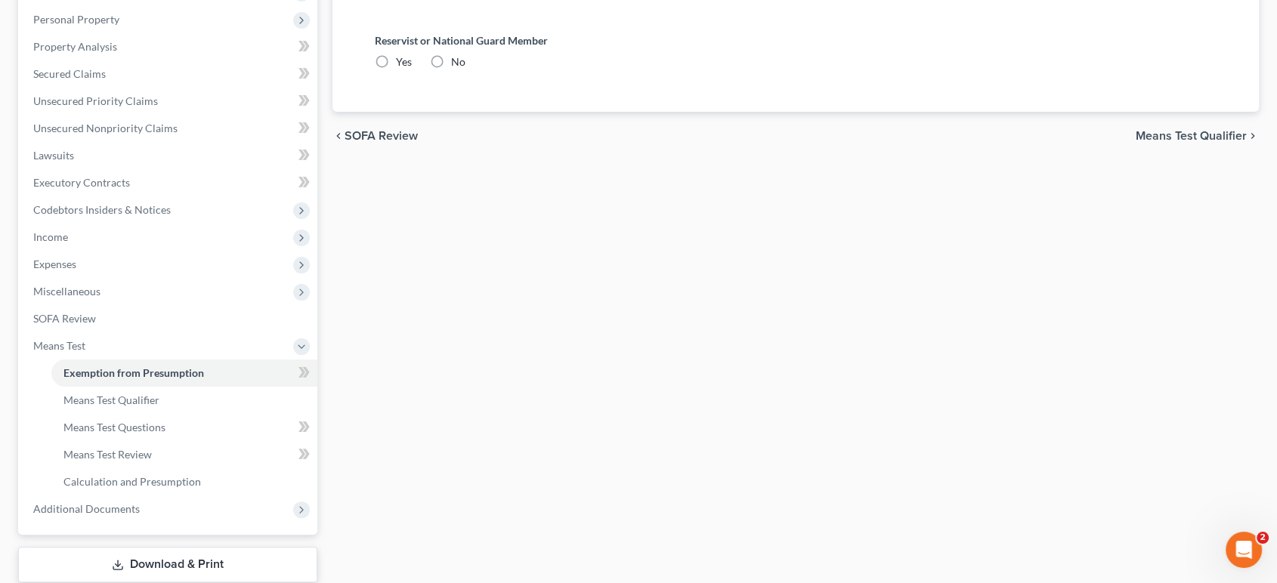
radio input "true"
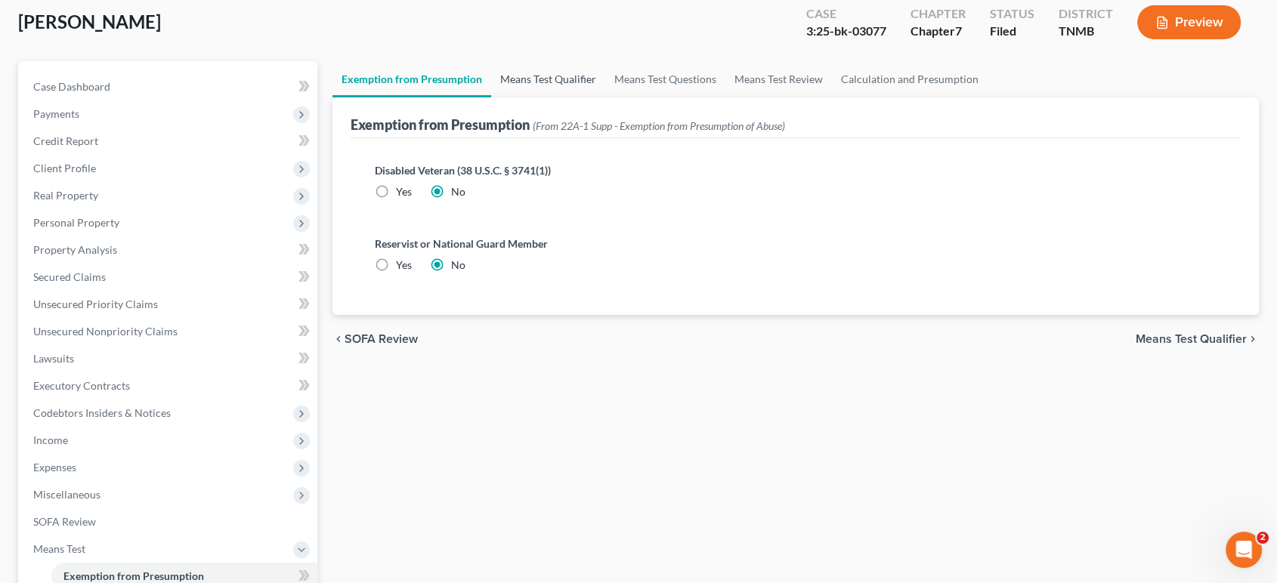
click at [597, 97] on link "Means Test Qualifier" at bounding box center [548, 79] width 114 height 36
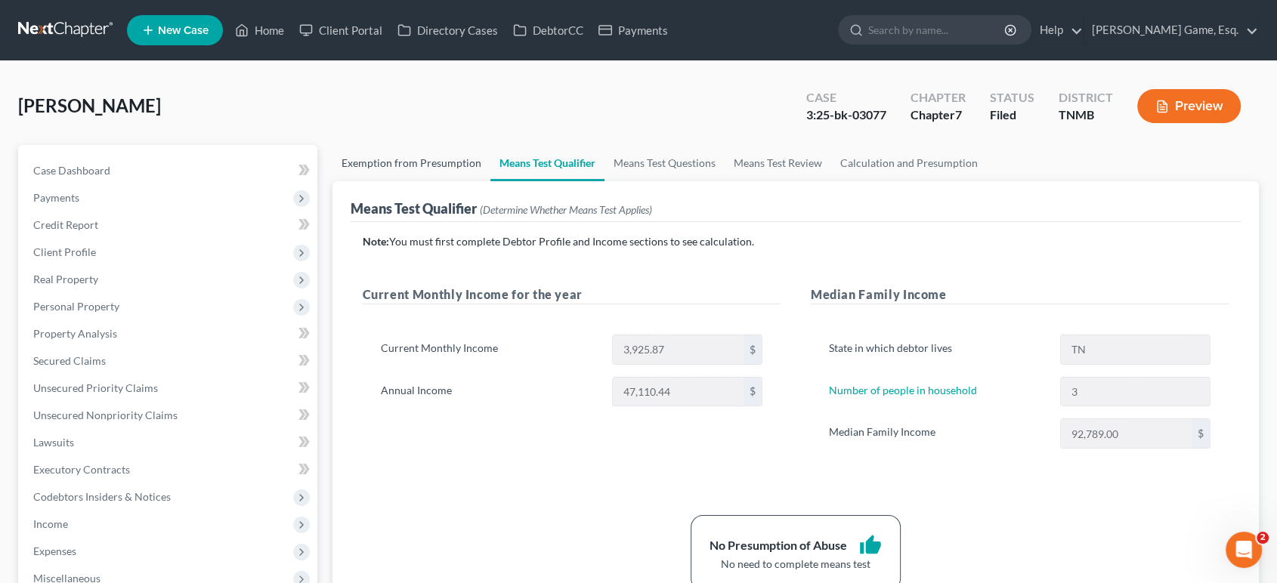
click at [441, 181] on link "Exemption from Presumption" at bounding box center [411, 163] width 158 height 36
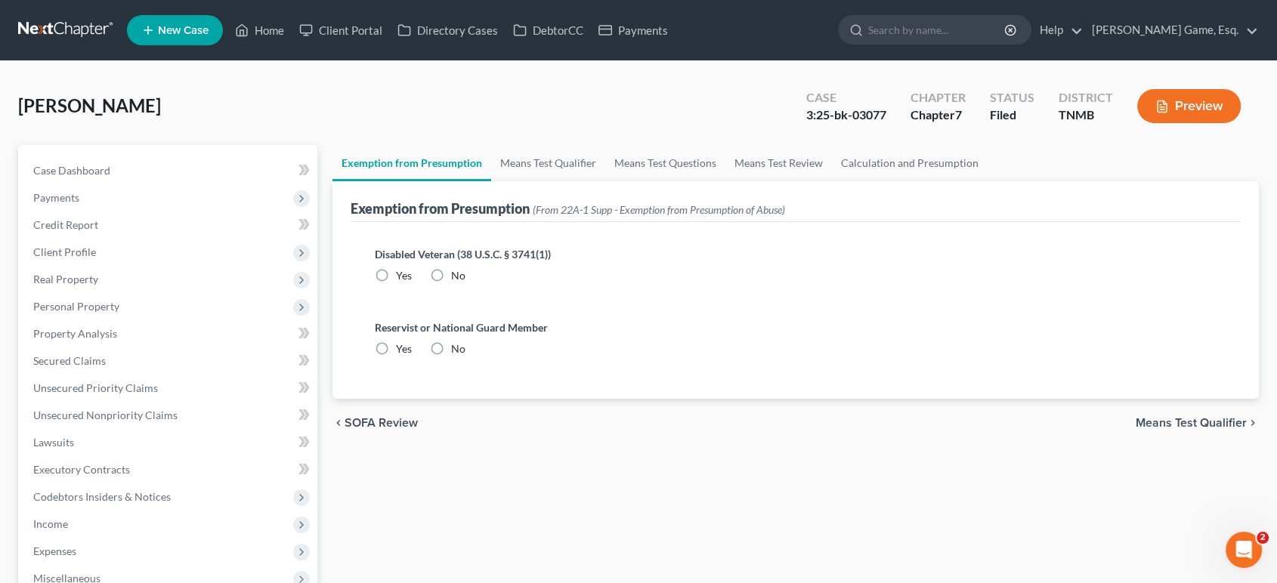
radio input "true"
